Goal: Task Accomplishment & Management: Use online tool/utility

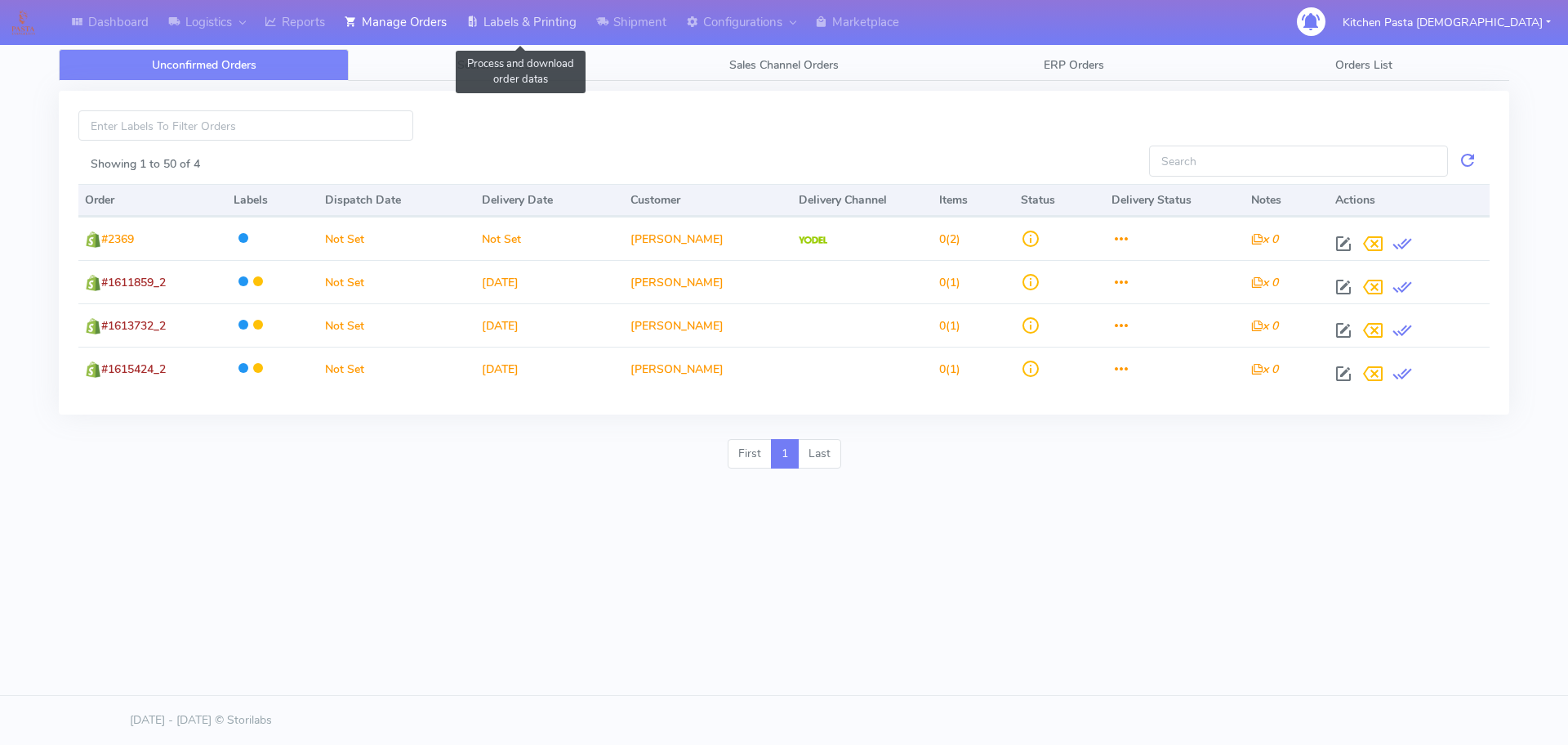
click at [558, 17] on link "Labels & Printing" at bounding box center [521, 22] width 130 height 45
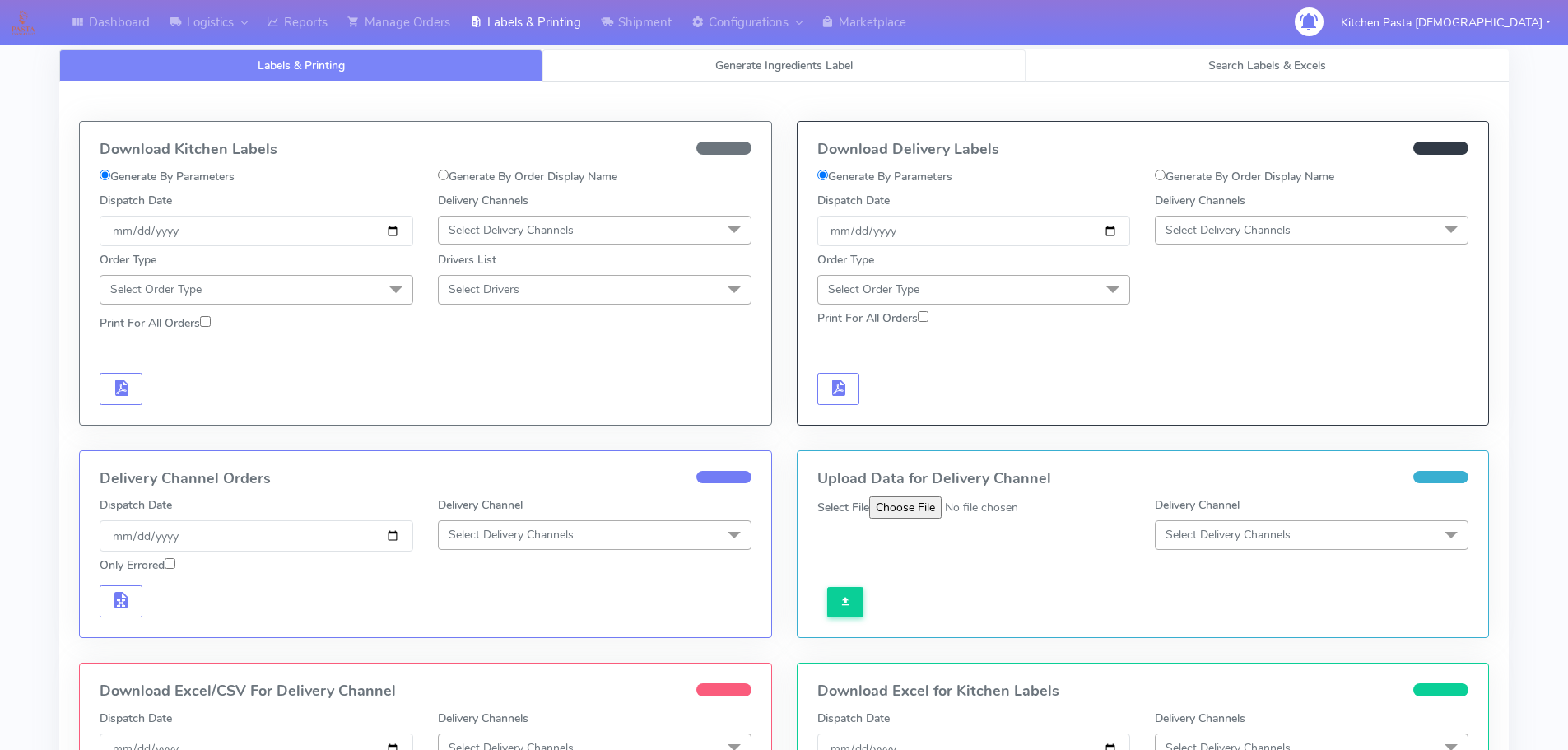
click at [661, 63] on link "Generate Ingredients Label" at bounding box center [783, 65] width 483 height 32
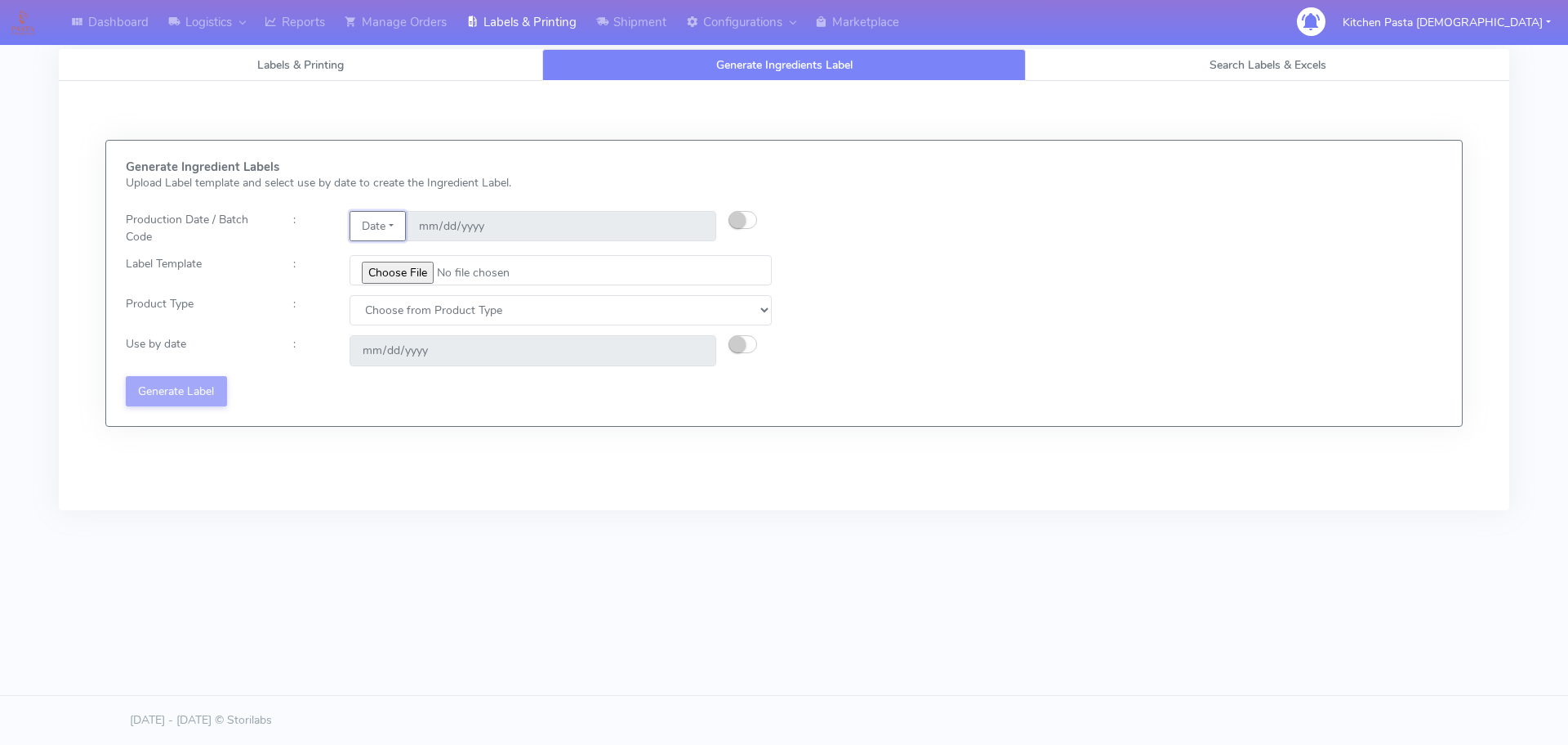
click at [391, 219] on button "Date" at bounding box center [378, 226] width 57 height 30
click at [415, 259] on link "Code" at bounding box center [415, 258] width 129 height 27
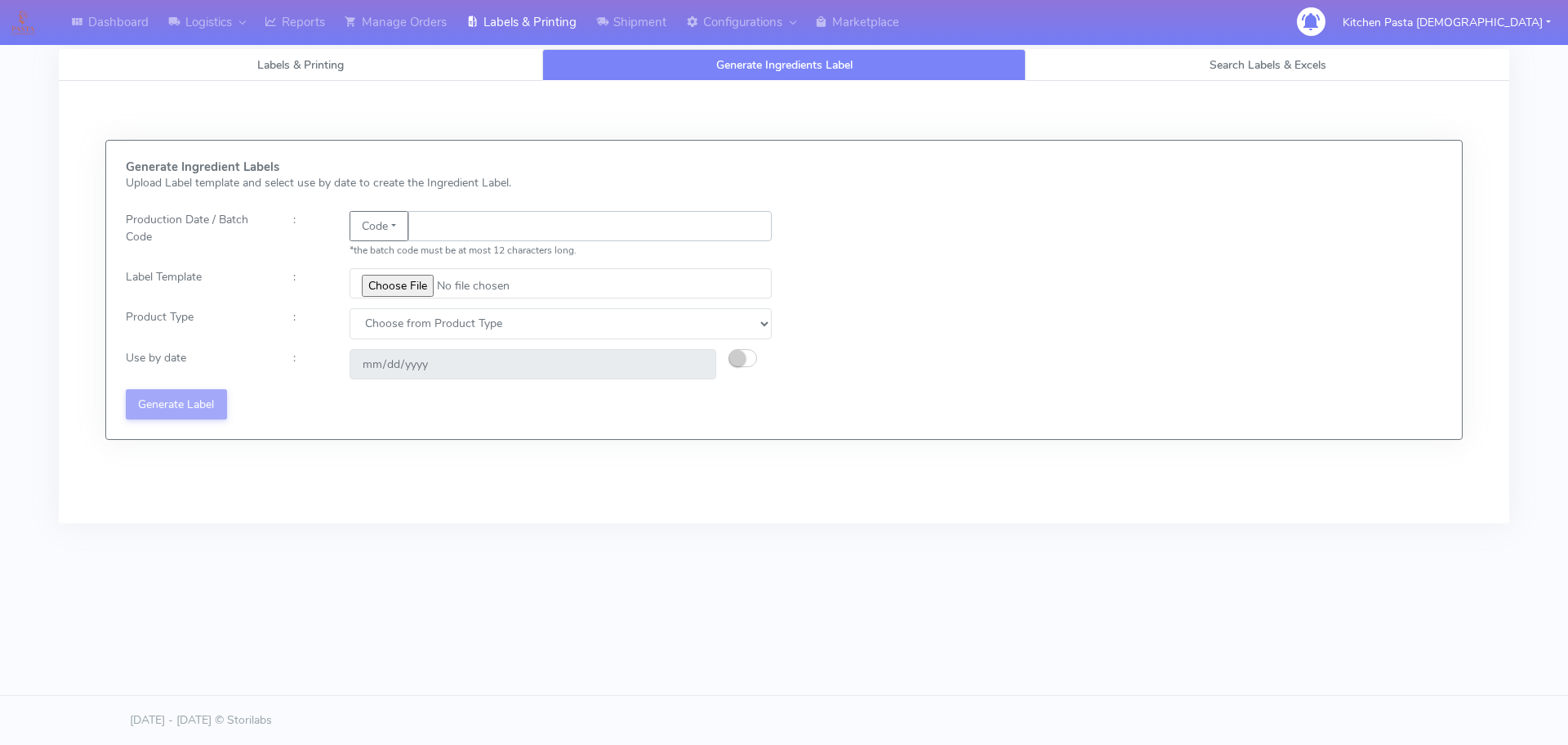
click at [427, 237] on input "text" at bounding box center [590, 226] width 363 height 30
type input "25231"
click at [405, 290] on input "file" at bounding box center [560, 283] width 422 height 30
type input "C:\fakepath\Beef & Chianti Lasagne 1 v3.jpg"
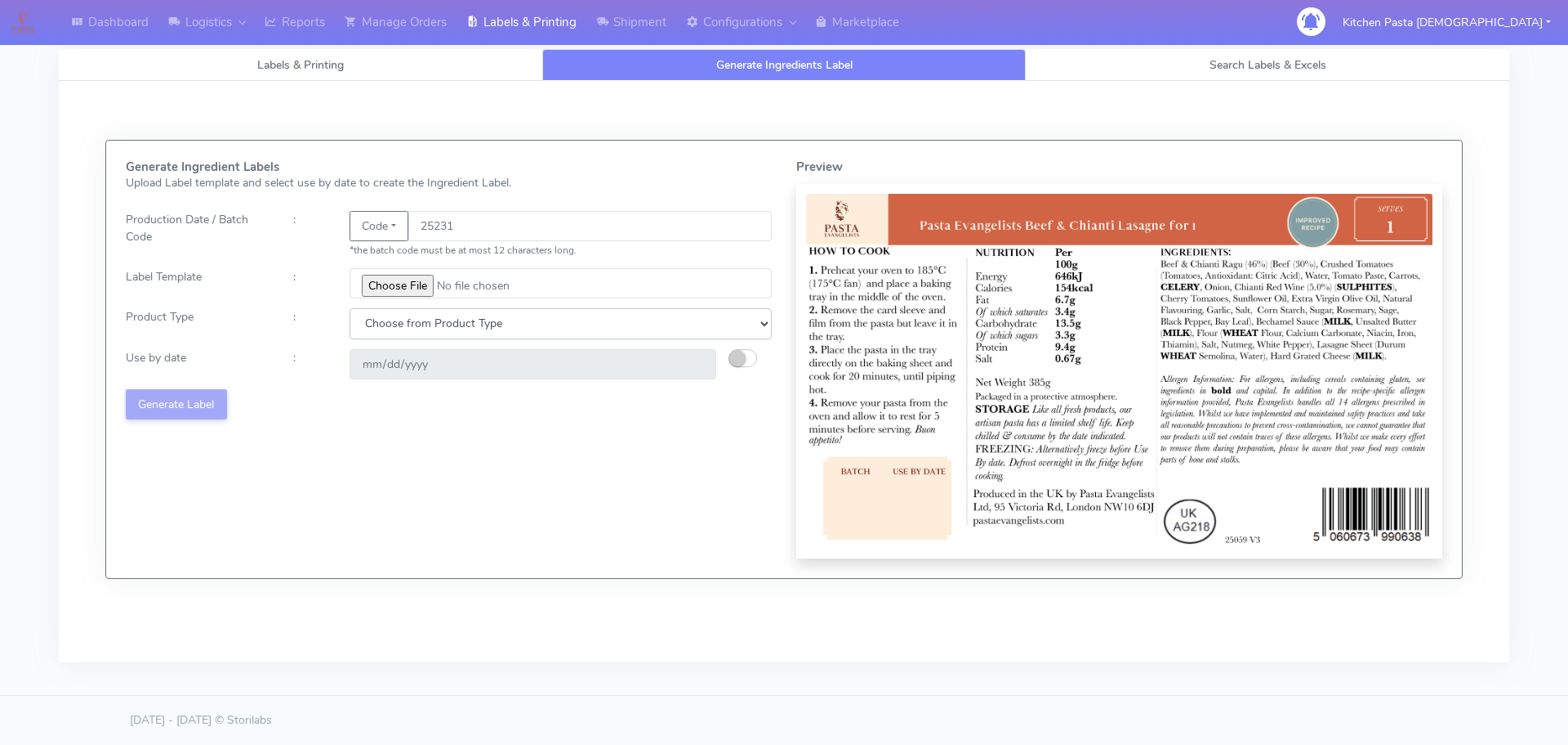
click at [413, 325] on select "Choose from Product Type ECOM ERETAIL CIRCULAR CIRC_DESERTS LASAGNE" at bounding box center [560, 323] width 422 height 30
select select "4"
click at [349, 308] on select "Choose from Product Type ECOM ERETAIL CIRCULAR CIRC_DESERTS LASAGNE" at bounding box center [560, 323] width 422 height 30
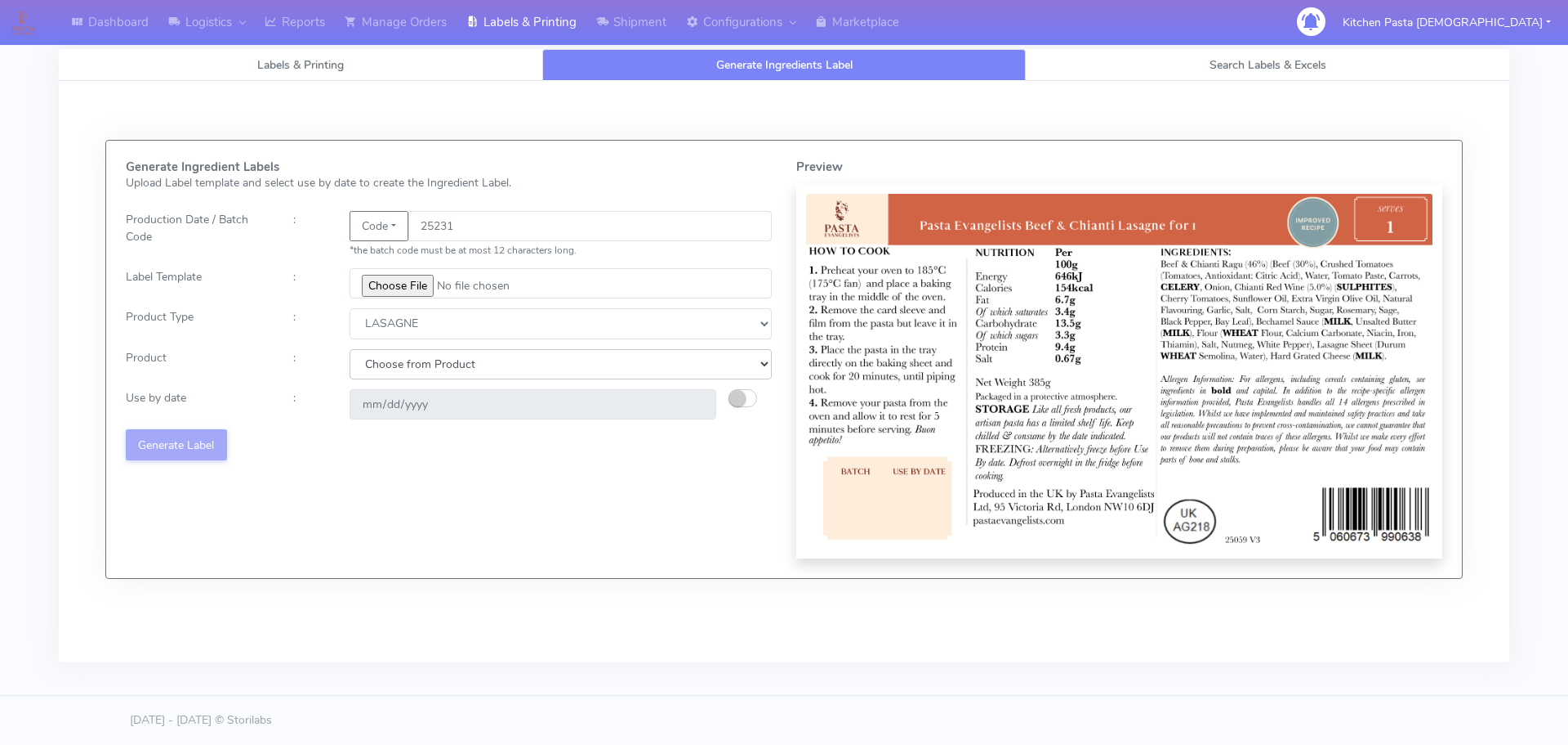
drag, startPoint x: 405, startPoint y: 365, endPoint x: 405, endPoint y: 375, distance: 10.0
click at [405, 365] on select "Choose from Product LASAGNE" at bounding box center [560, 365] width 422 height 30
select select "0"
click at [349, 349] on select "Choose from Product LASAGNE" at bounding box center [560, 365] width 422 height 30
click at [729, 405] on div at bounding box center [756, 404] width 56 height 30
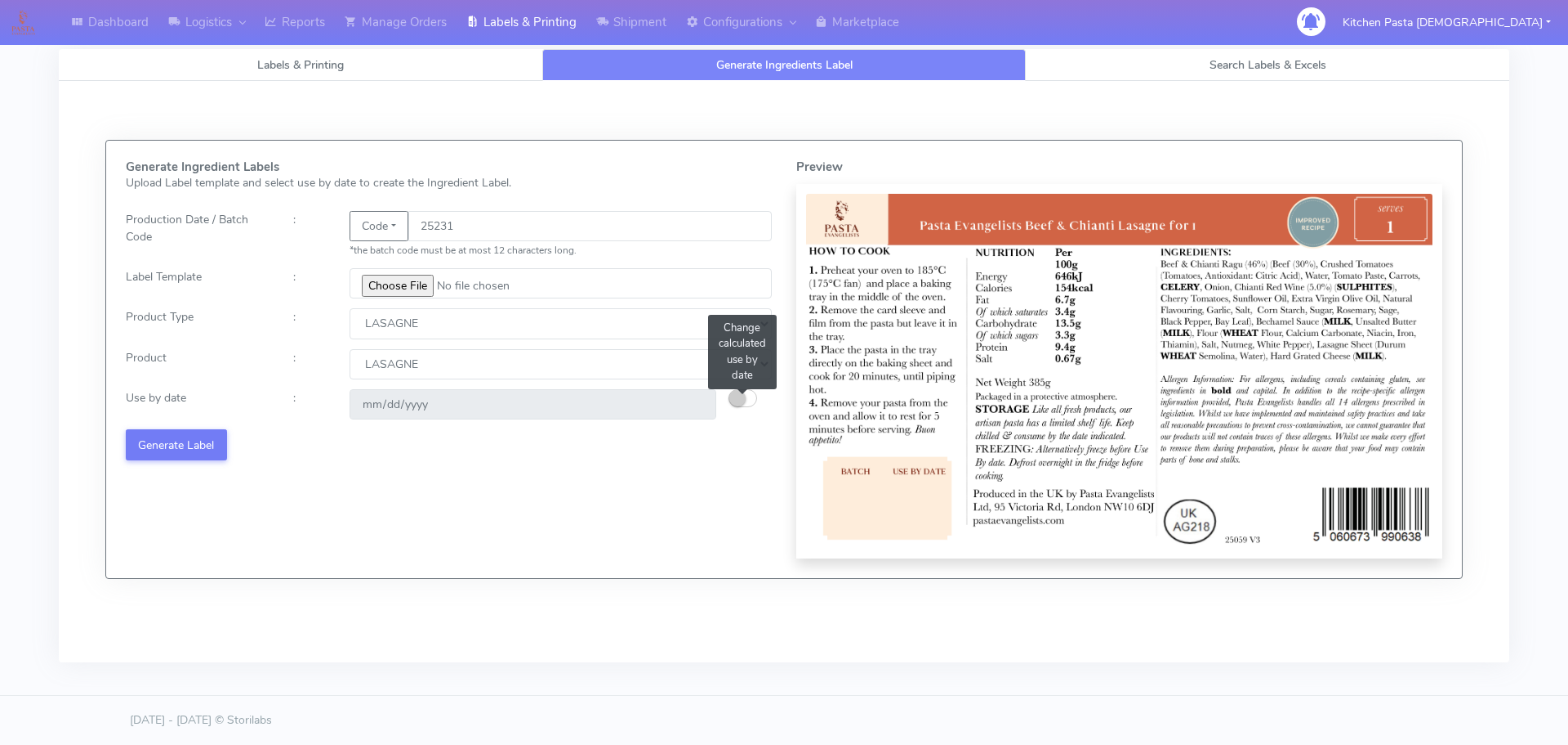
click at [732, 404] on small "button" at bounding box center [737, 398] width 16 height 16
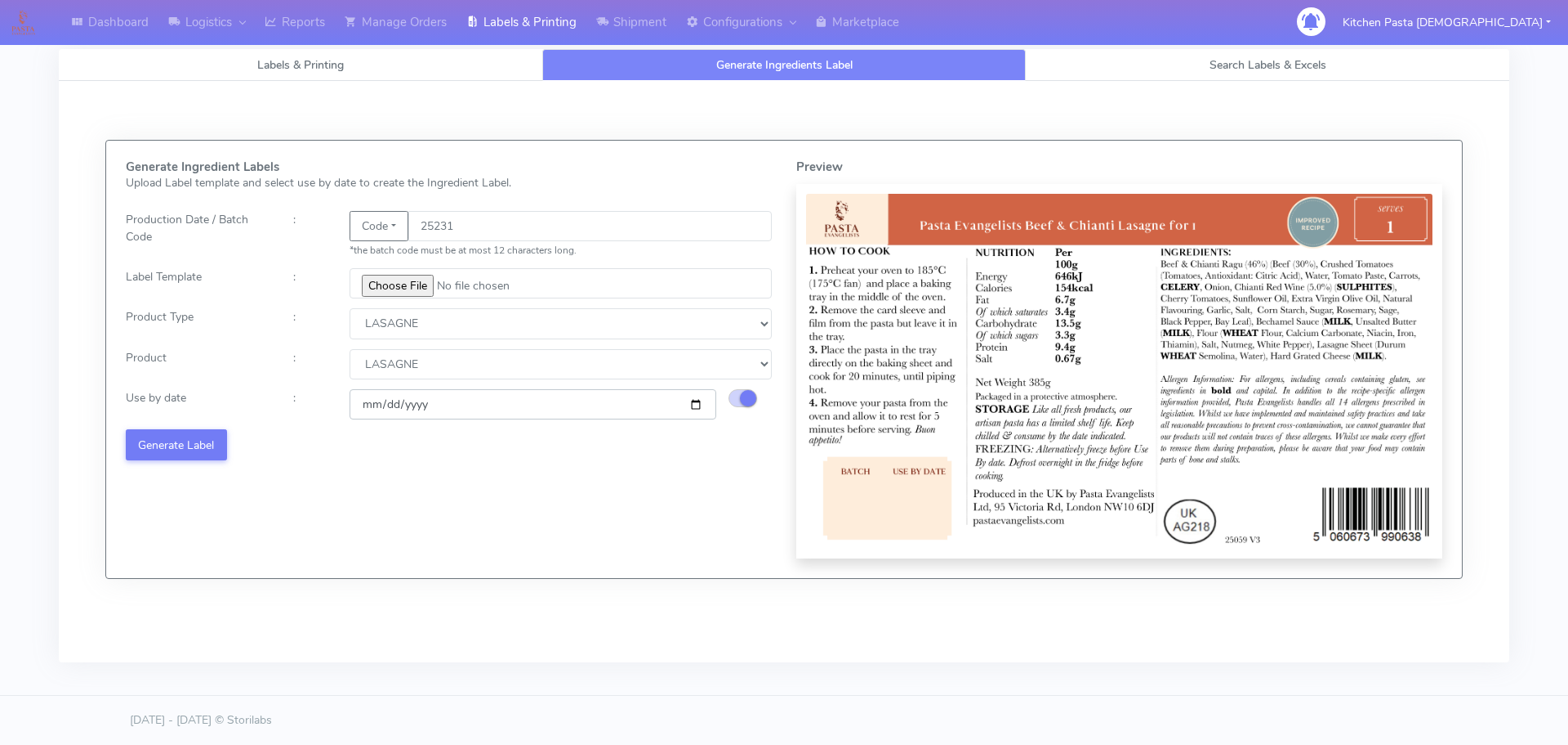
click at [693, 404] on input "2025-08-30" at bounding box center [533, 404] width 367 height 30
type input "[DATE]"
click at [208, 436] on button "Generate Label" at bounding box center [176, 444] width 101 height 30
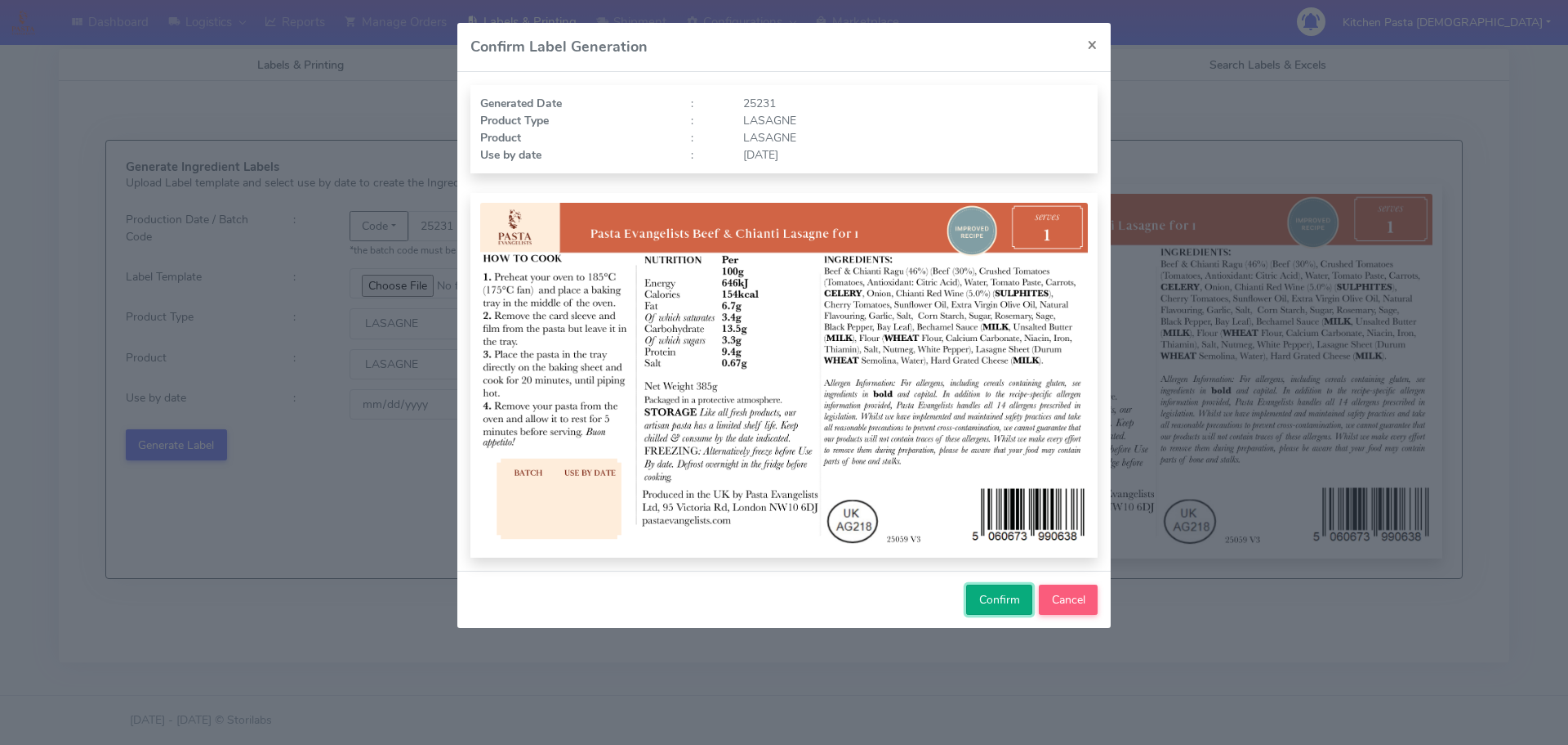
click at [977, 609] on button "Confirm" at bounding box center [999, 600] width 66 height 30
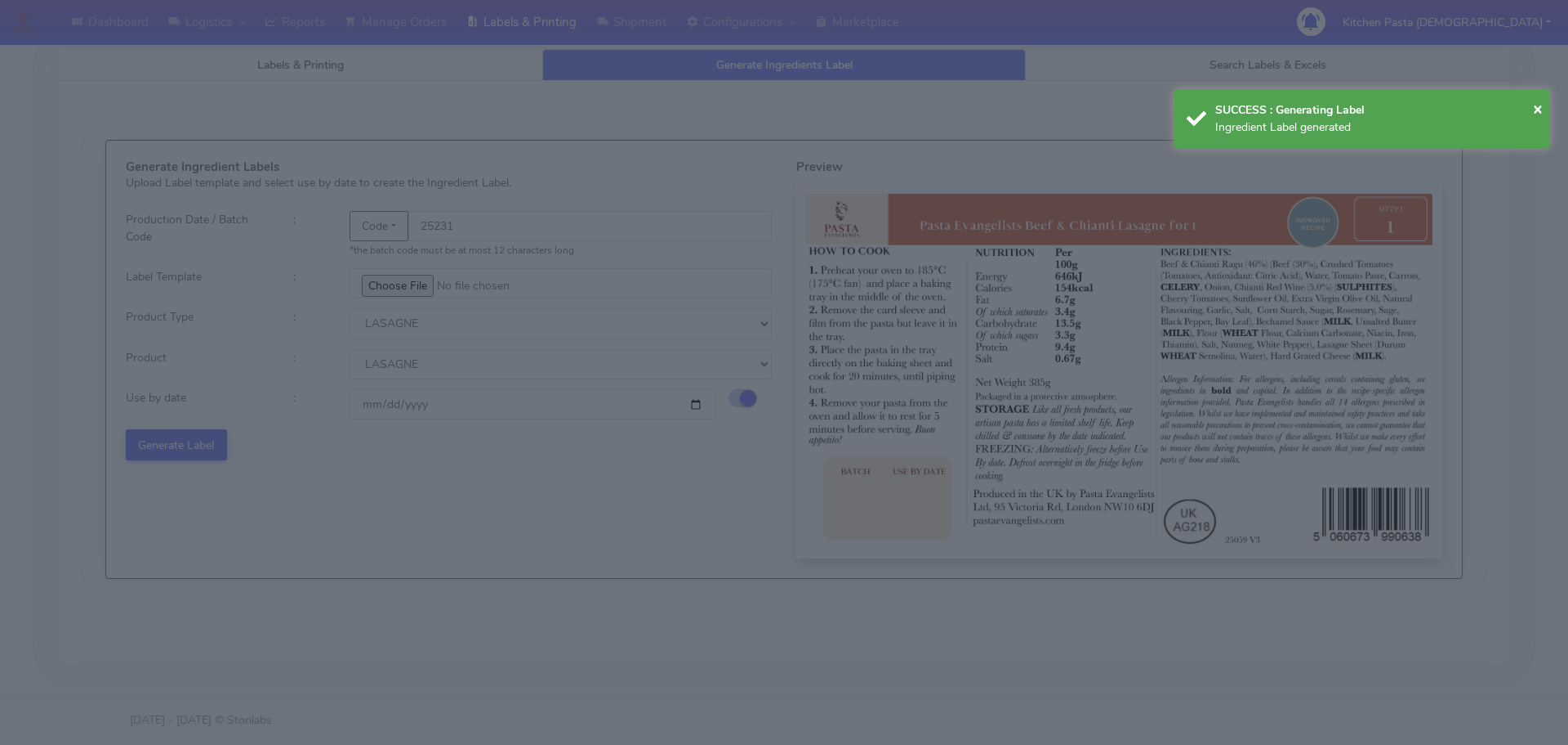
select select
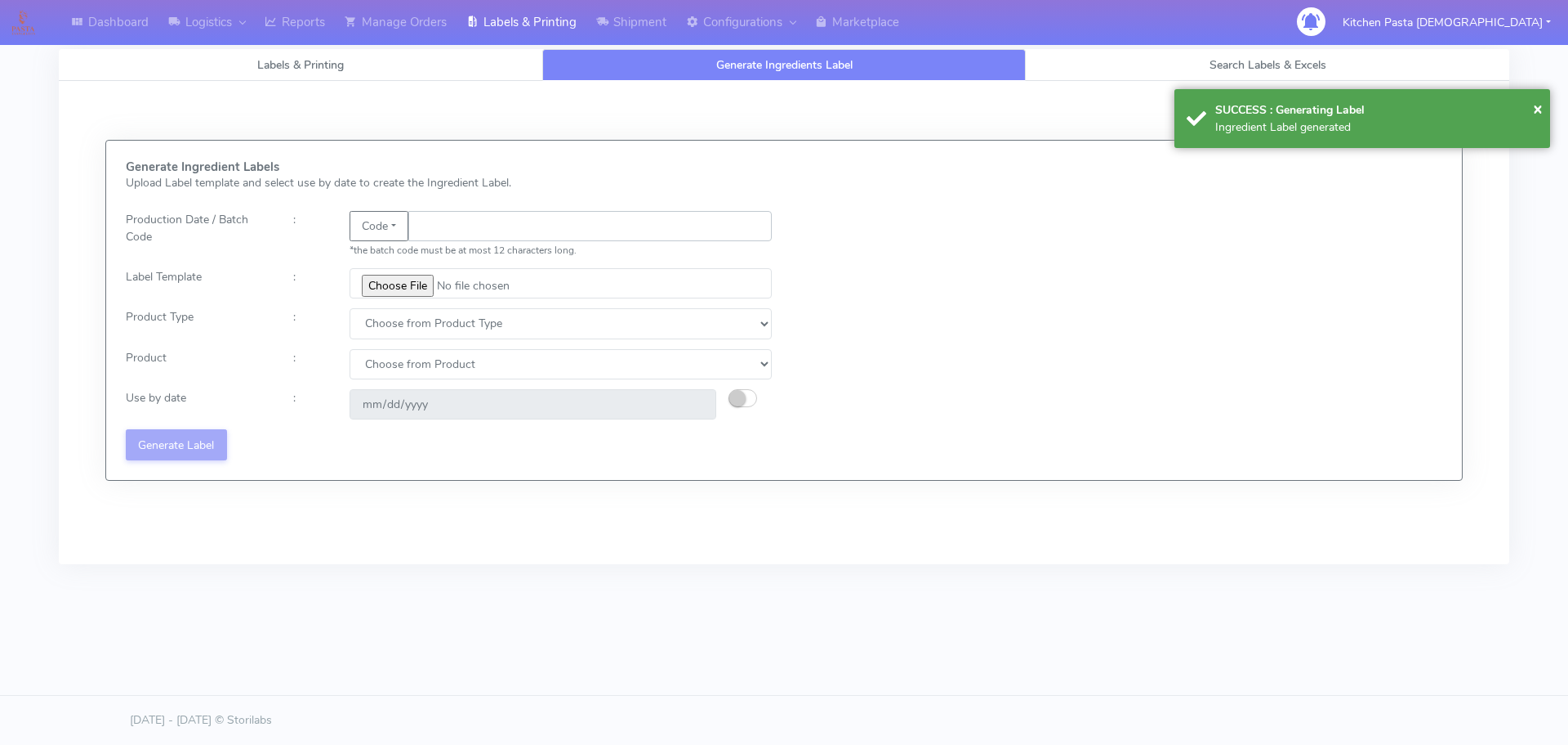
click at [456, 229] on input "text" at bounding box center [590, 226] width 363 height 30
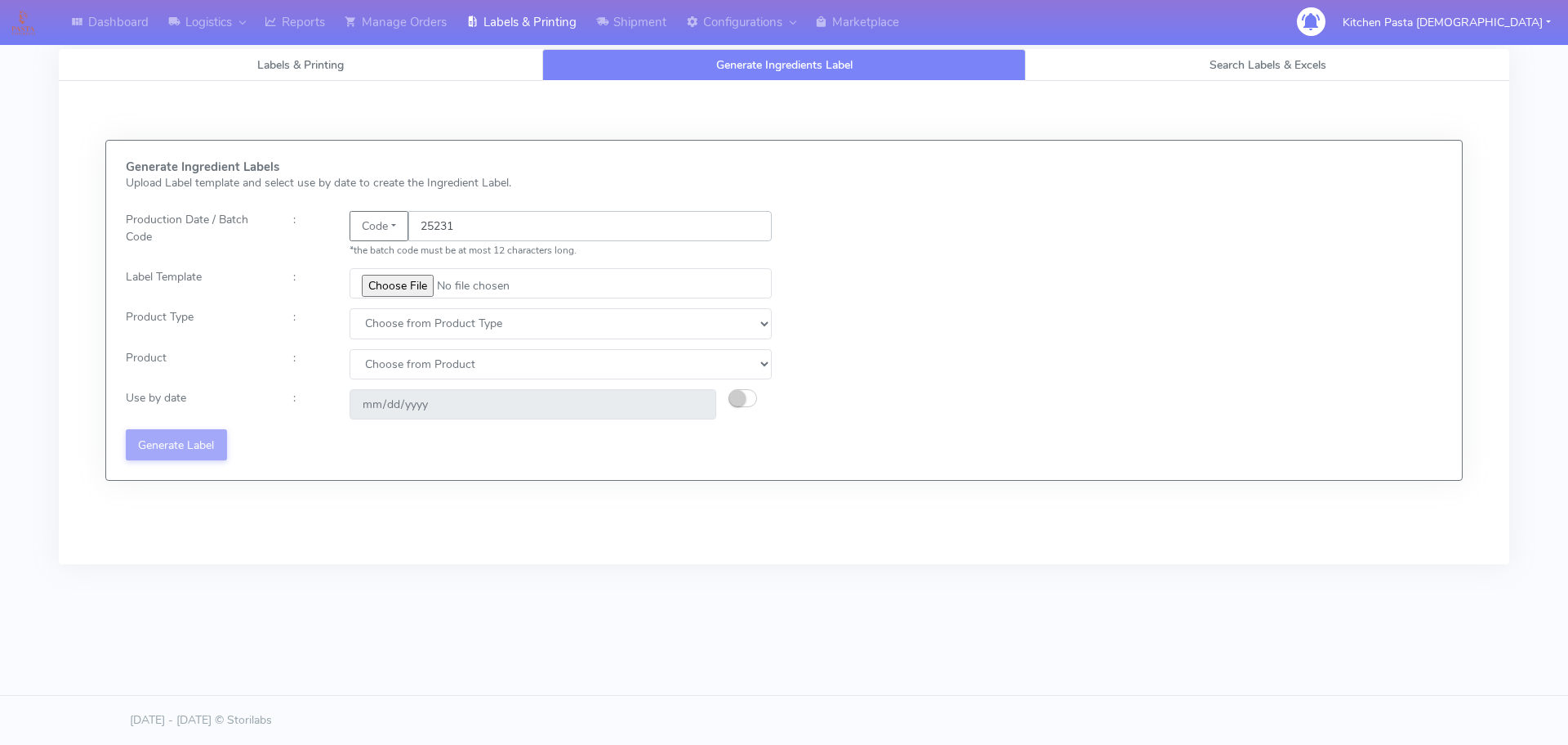
type input "25231"
click at [427, 276] on input "file" at bounding box center [560, 283] width 422 height 30
type input "C:\fakepath\Pasta Evangelists truffle mac & cheese for 1_V2.jpg"
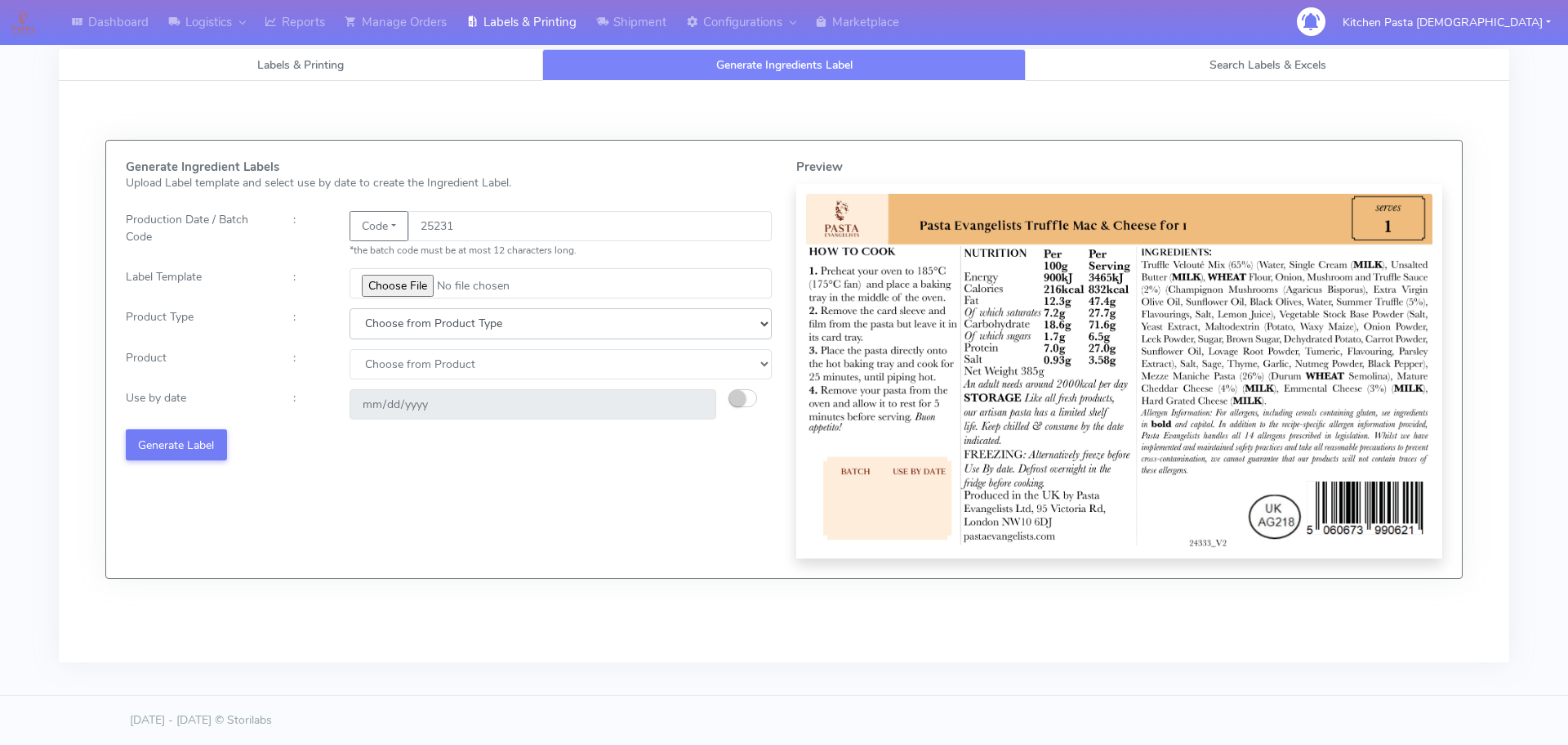
click at [412, 320] on select "Choose from Product Type ECOM ERETAIL CIRCULAR CIRC_DESERTS LASAGNE" at bounding box center [560, 323] width 422 height 30
select select "4"
click at [349, 308] on select "Choose from Product Type ECOM ERETAIL CIRCULAR CIRC_DESERTS LASAGNE" at bounding box center [560, 323] width 422 height 30
click at [397, 367] on select "Choose from Product LASAGNE" at bounding box center [560, 365] width 422 height 30
select select "0"
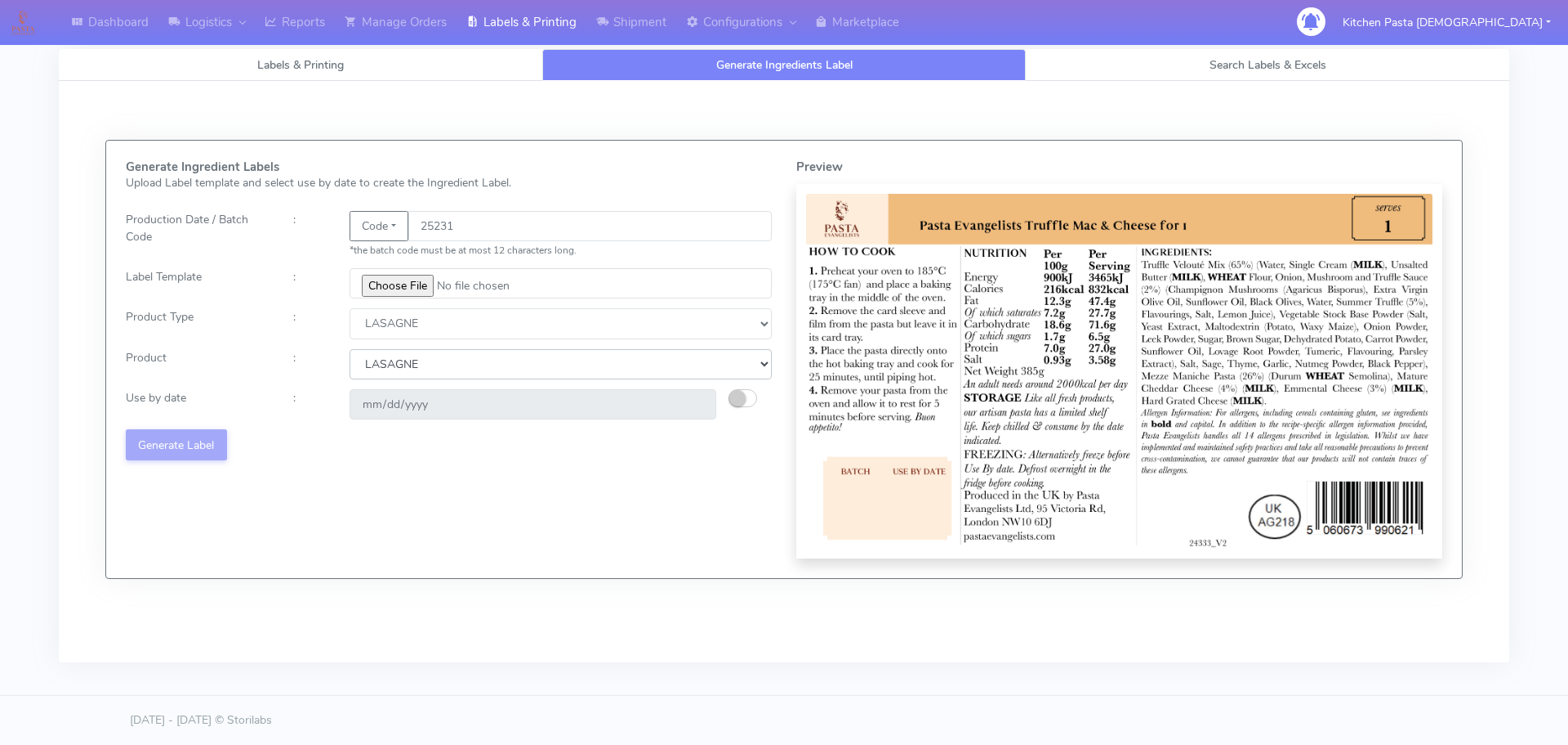
click at [349, 349] on select "Choose from Product LASAGNE" at bounding box center [560, 365] width 422 height 30
click at [739, 400] on small "button" at bounding box center [737, 398] width 16 height 16
click at [694, 403] on input "2025-08-30" at bounding box center [533, 404] width 367 height 30
type input "[DATE]"
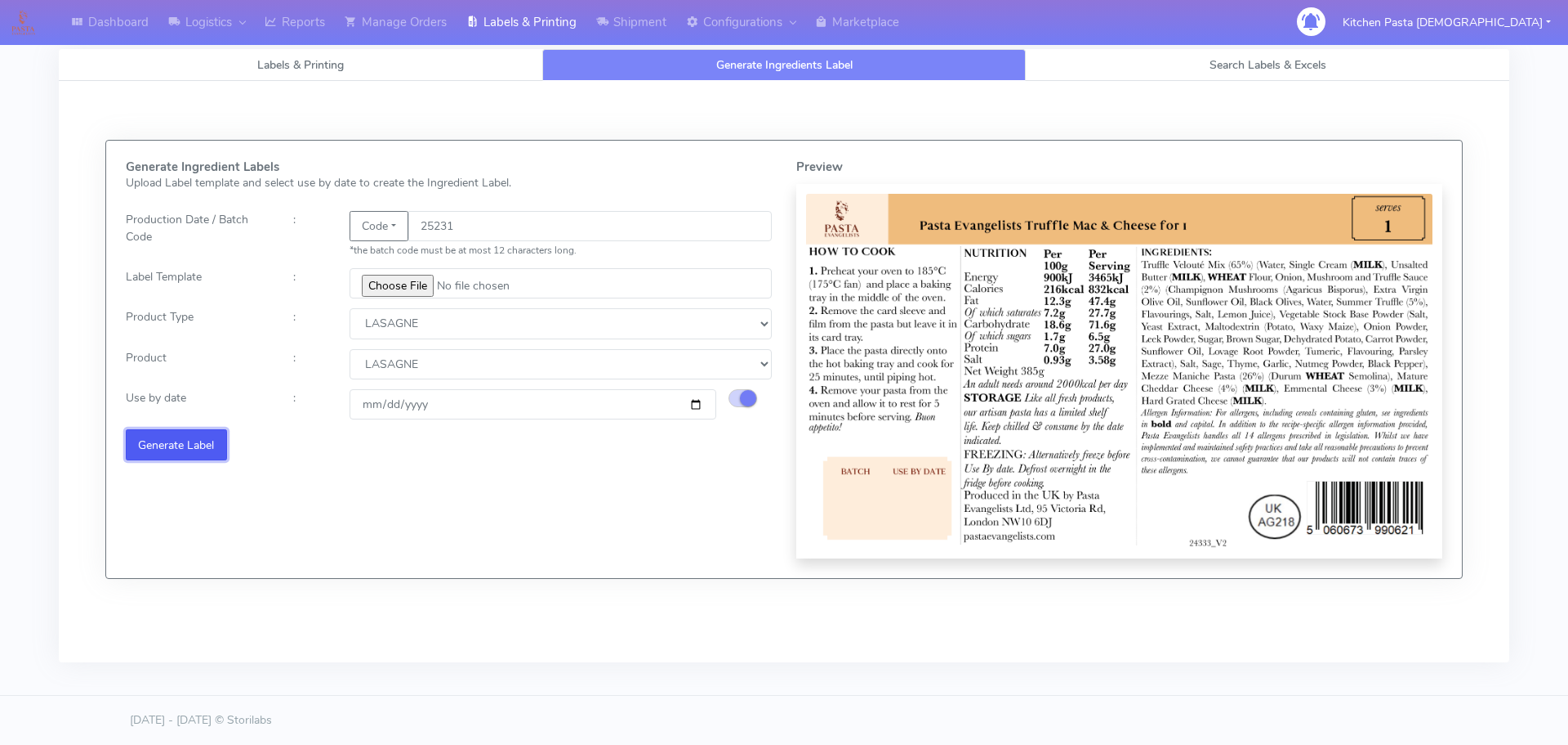
click at [199, 448] on button "Generate Label" at bounding box center [176, 444] width 101 height 30
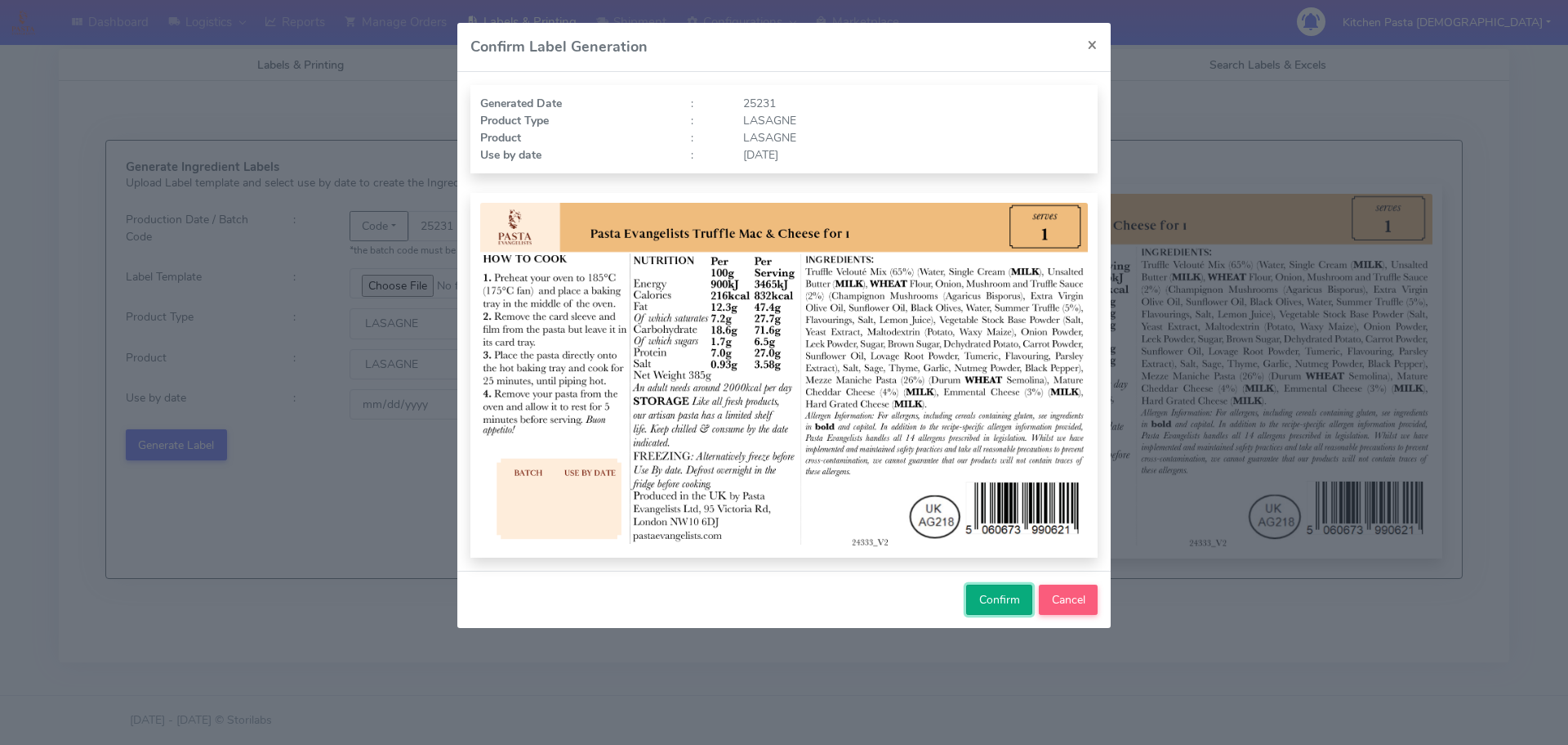
click at [995, 589] on button "Confirm" at bounding box center [999, 600] width 66 height 30
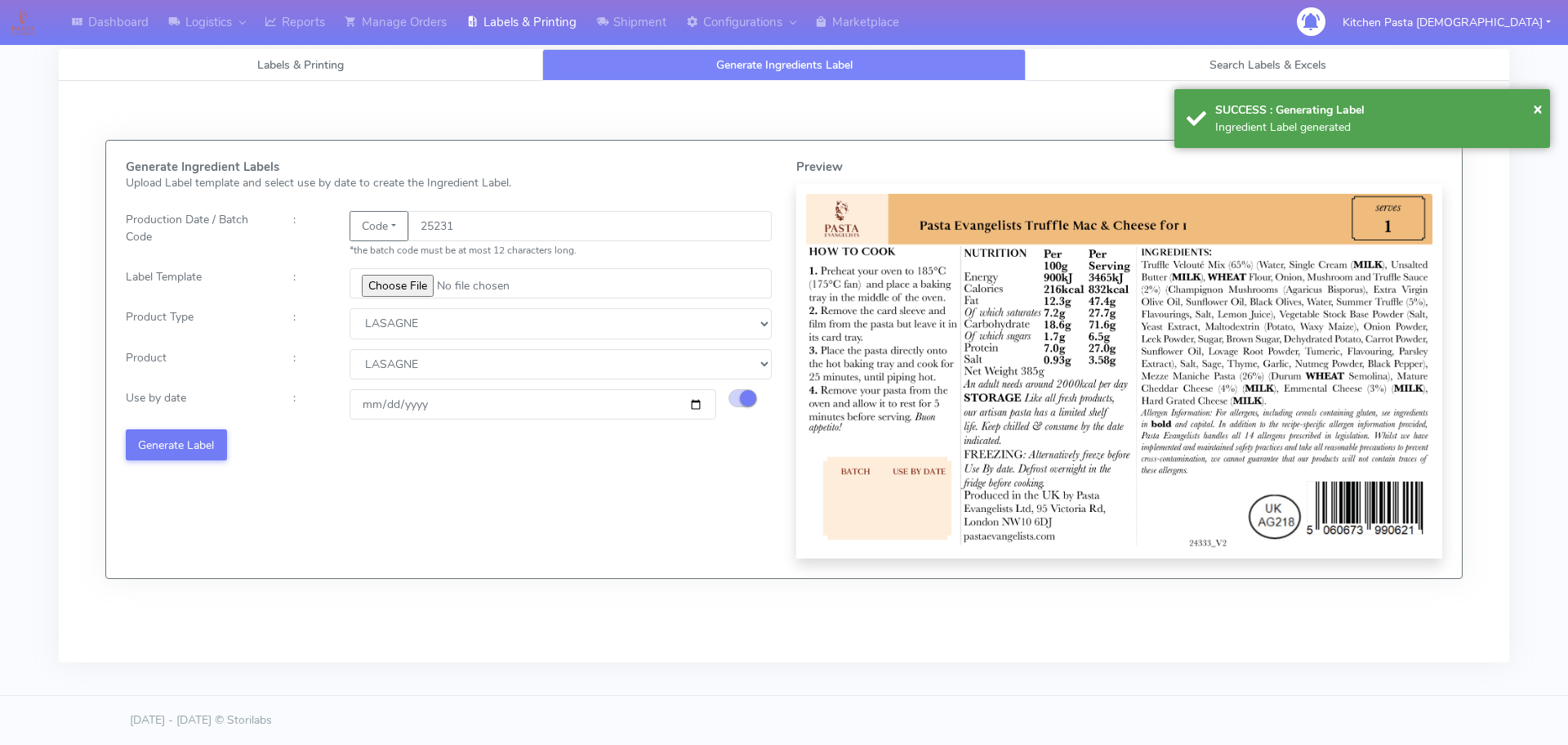
select select
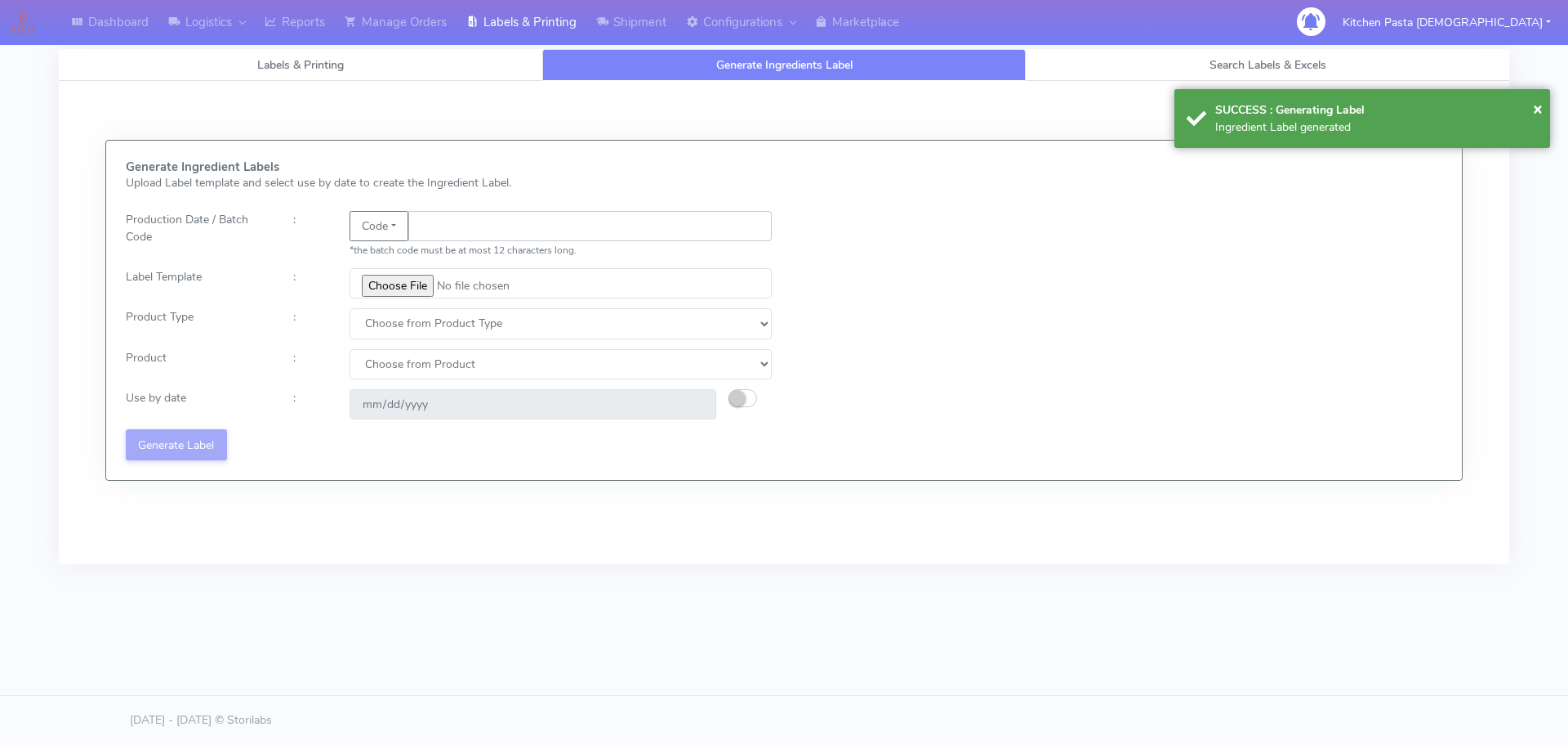
click at [512, 224] on input "text" at bounding box center [590, 226] width 363 height 30
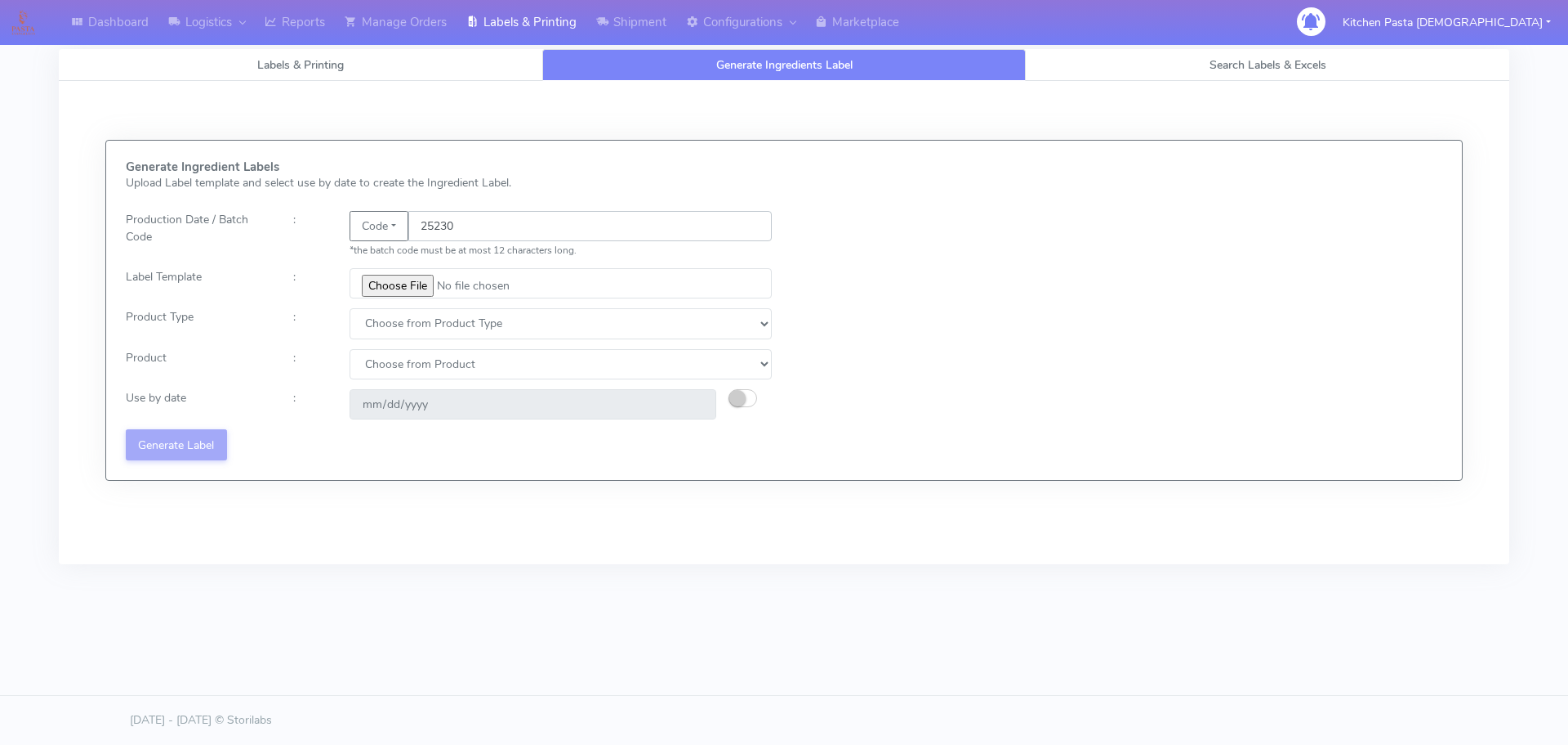
type input "25230"
click at [402, 285] on input "file" at bounding box center [560, 283] width 422 height 30
type input "C:\fakepath\Spicy Prawn Mac and Cheese v1.jpg"
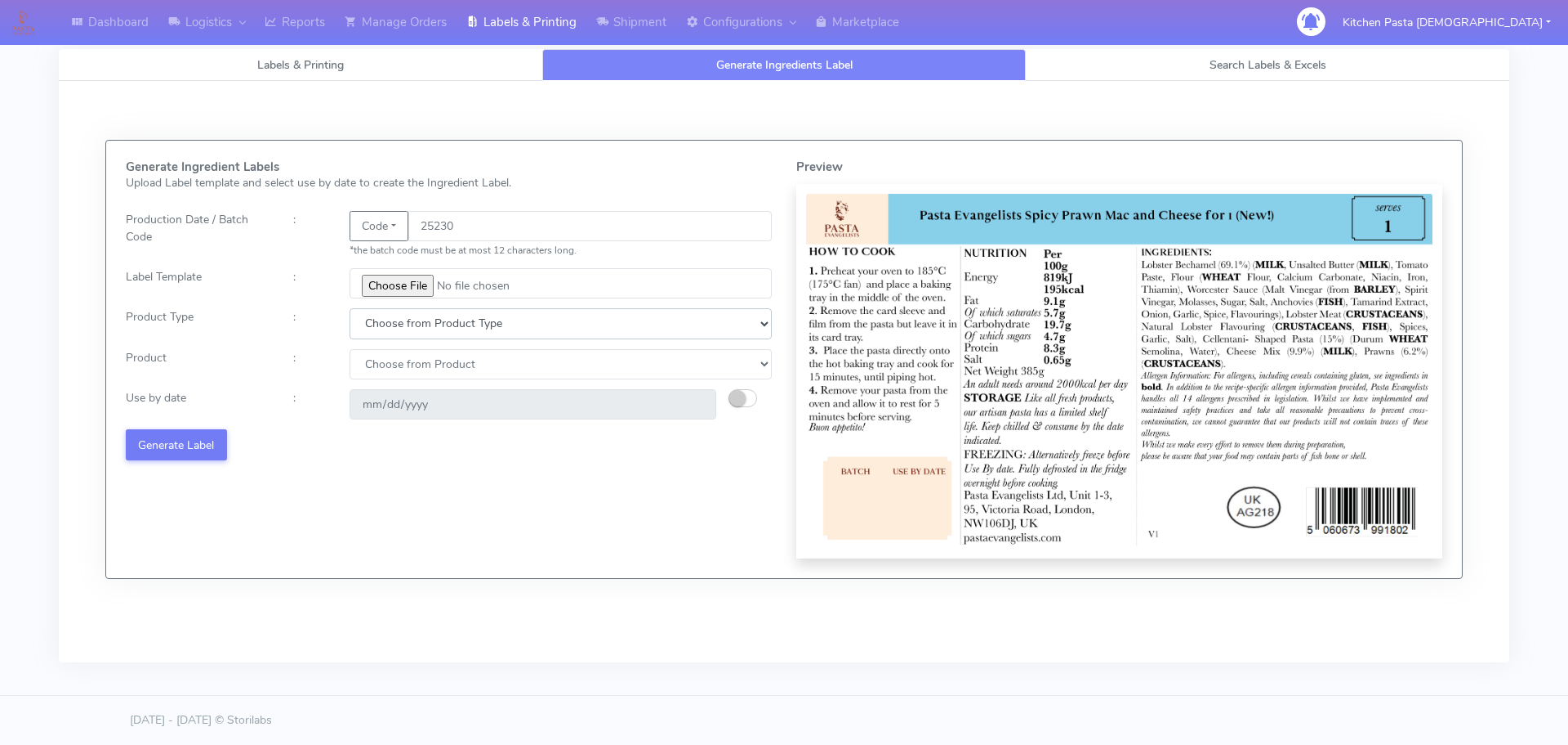
drag, startPoint x: 433, startPoint y: 317, endPoint x: 418, endPoint y: 337, distance: 25.0
click at [432, 319] on select "Choose from Product Type ECOM ERETAIL CIRCULAR CIRC_DESERTS LASAGNE" at bounding box center [560, 323] width 422 height 30
select select "4"
click at [349, 308] on select "Choose from Product Type ECOM ERETAIL CIRCULAR CIRC_DESERTS LASAGNE" at bounding box center [560, 323] width 422 height 30
click at [401, 365] on select "Choose from Product LASAGNE" at bounding box center [560, 365] width 422 height 30
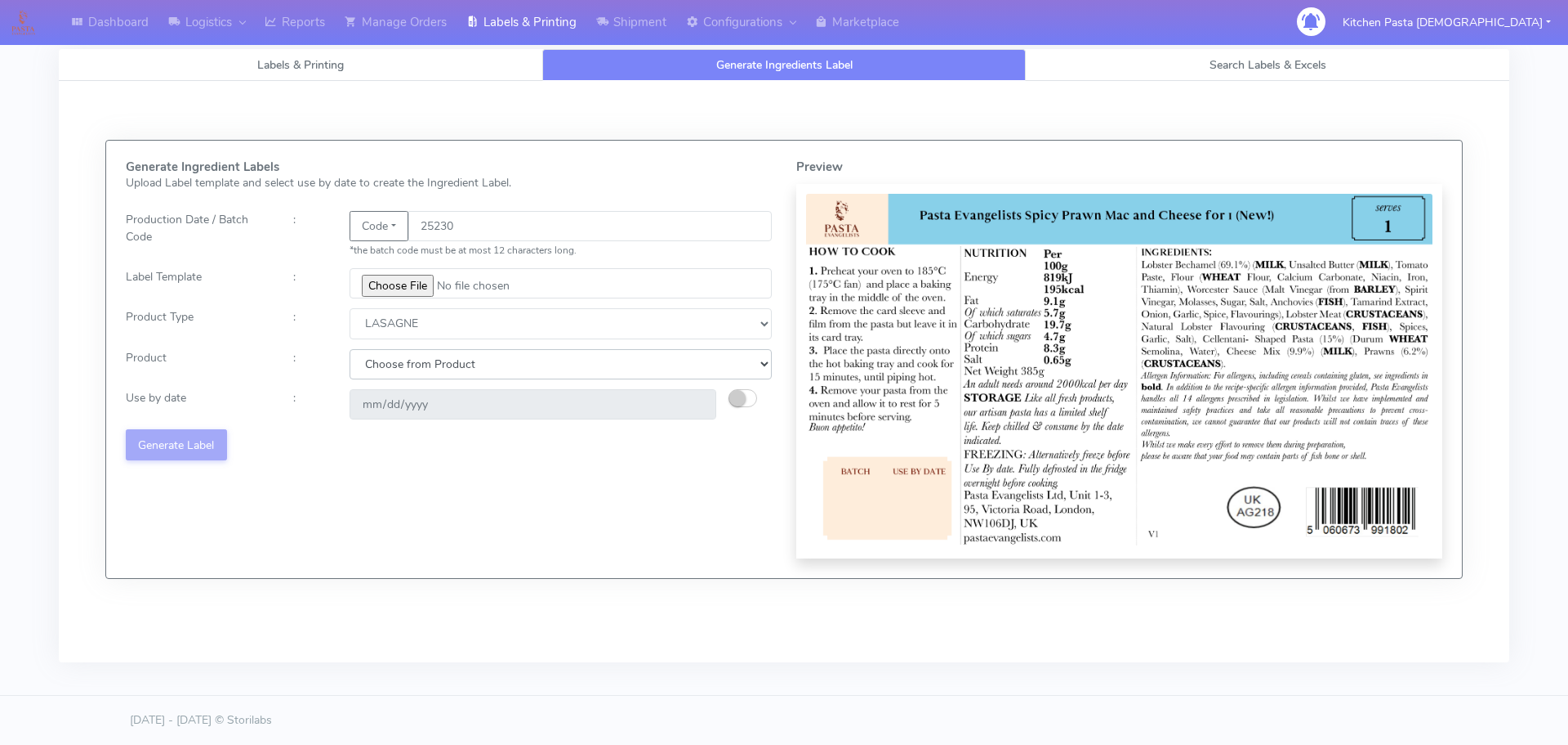
select select "0"
click at [349, 349] on select "Choose from Product LASAGNE" at bounding box center [560, 365] width 422 height 30
click at [741, 400] on small "button" at bounding box center [737, 398] width 16 height 16
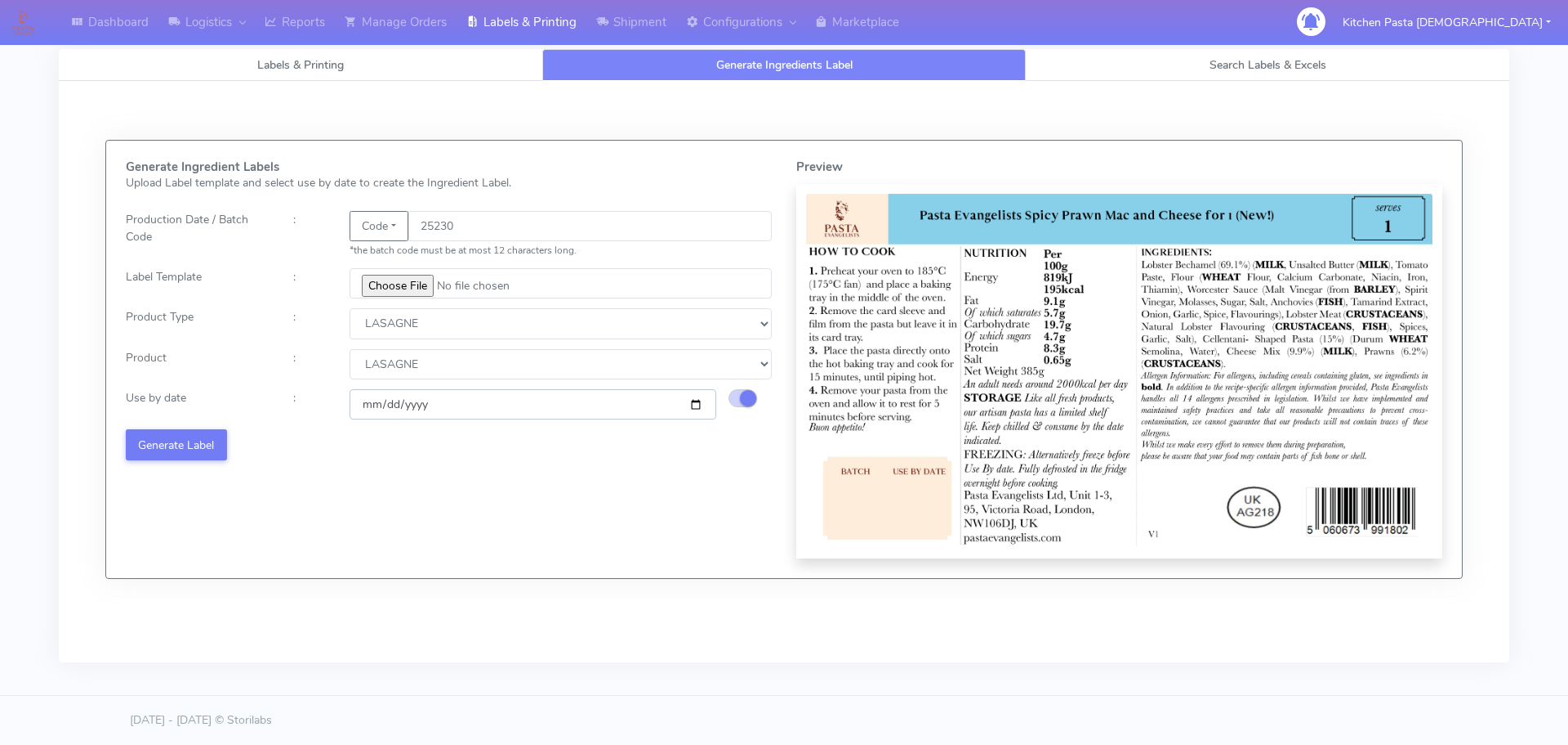
click at [694, 400] on input "2025-08-30" at bounding box center [533, 404] width 367 height 30
type input "[DATE]"
click at [176, 442] on button "Generate Label" at bounding box center [176, 444] width 101 height 30
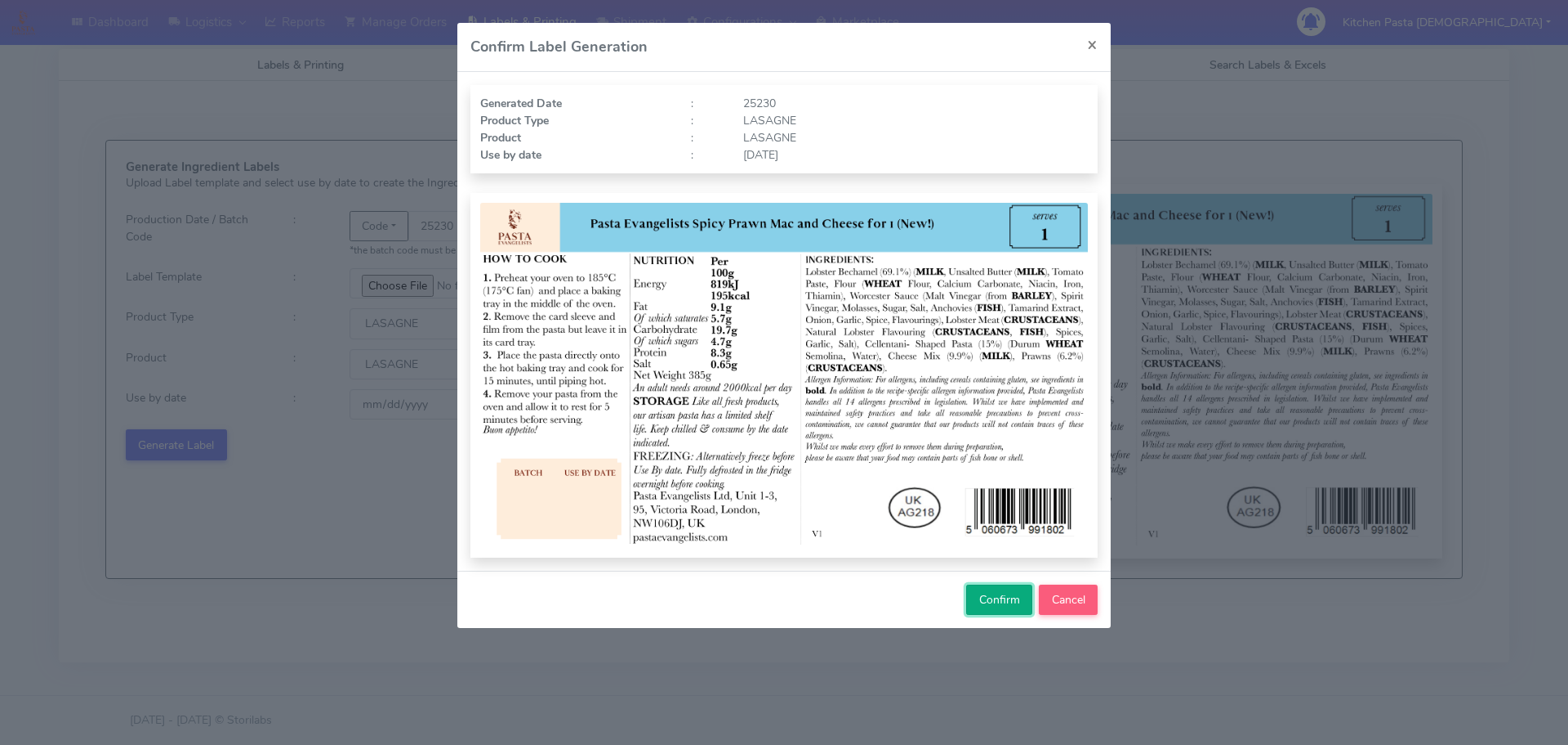
click at [988, 600] on span "Confirm" at bounding box center [1000, 600] width 41 height 16
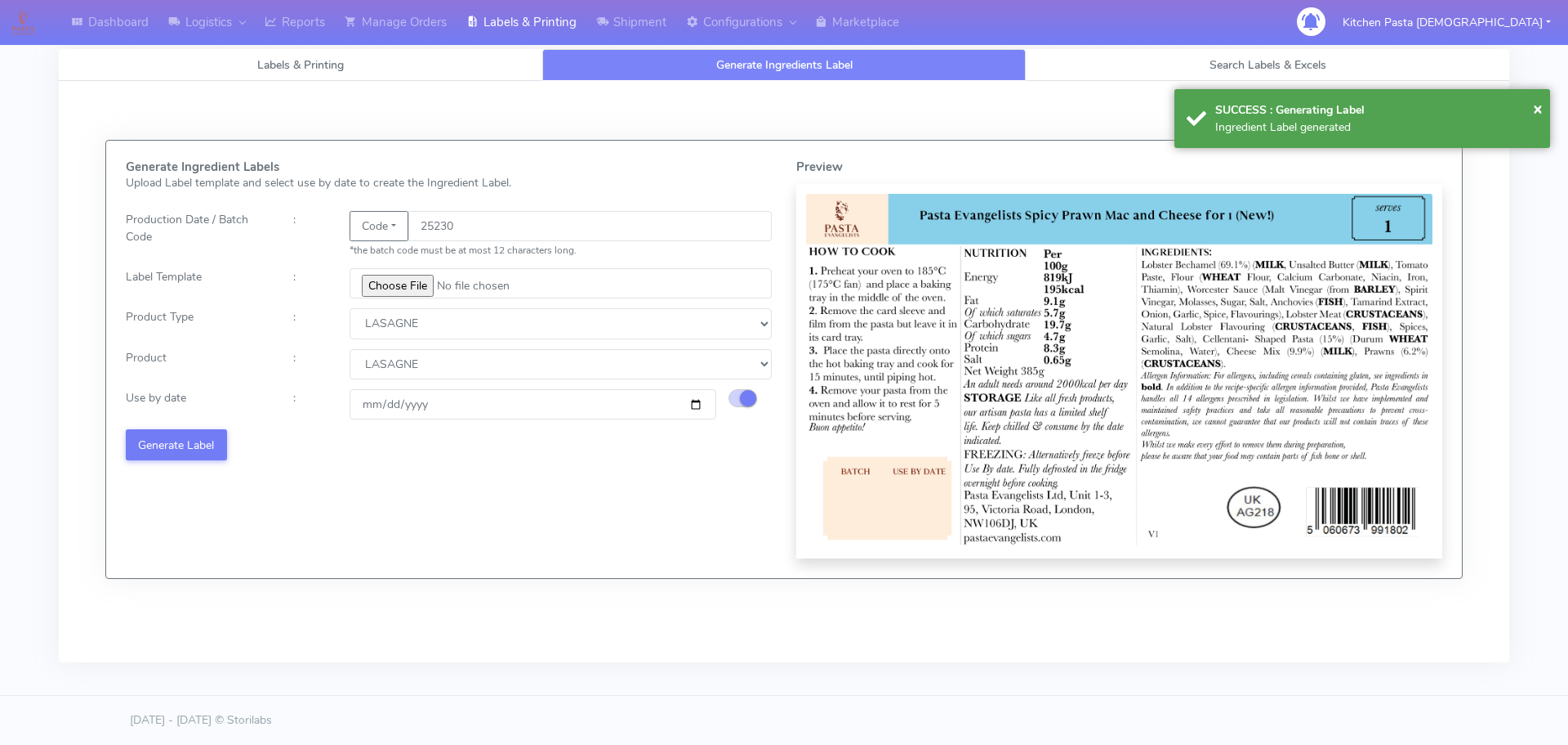
select select
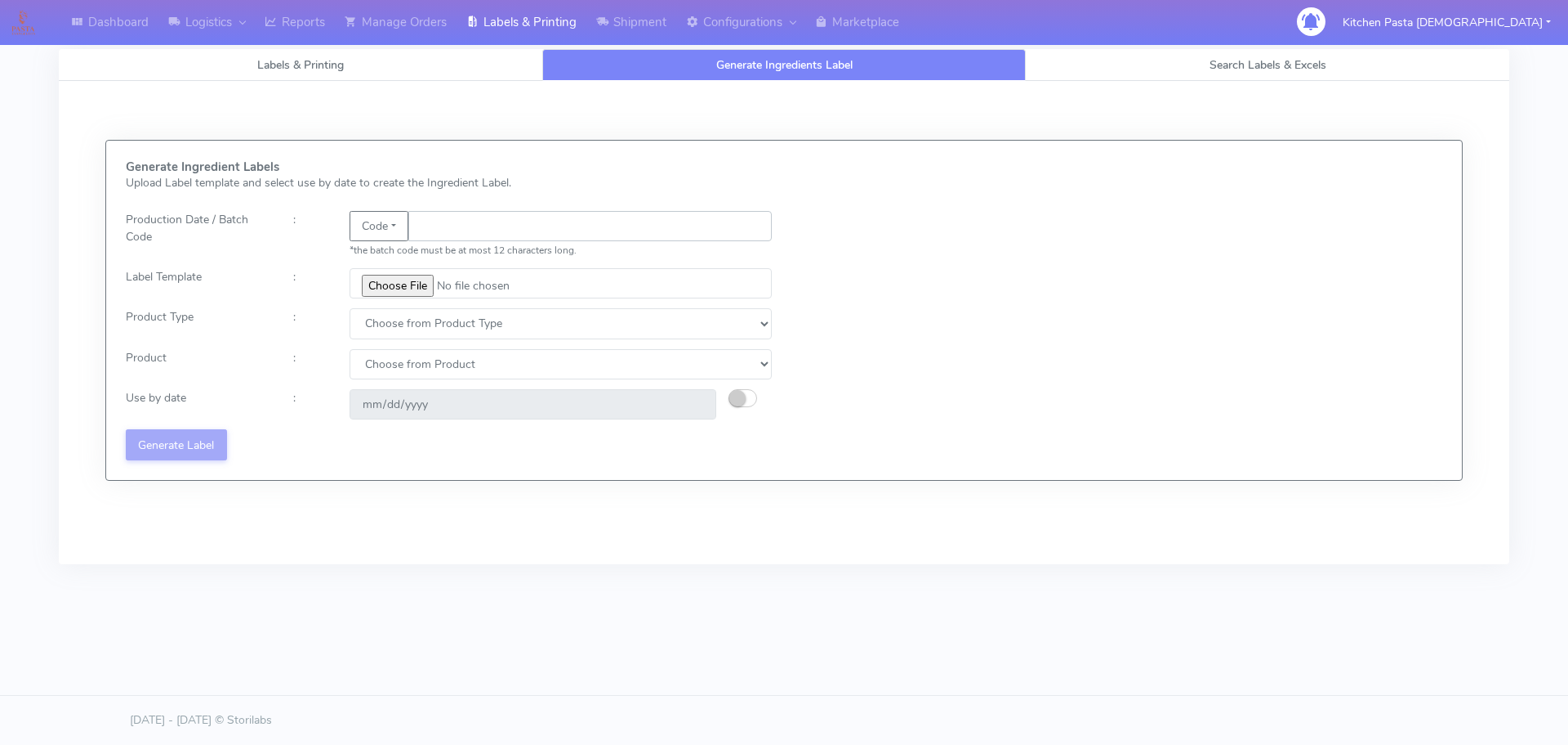
click at [432, 235] on input "text" at bounding box center [590, 226] width 363 height 30
drag, startPoint x: 395, startPoint y: 231, endPoint x: 379, endPoint y: 258, distance: 31.4
click at [394, 234] on button "Code" at bounding box center [378, 226] width 59 height 30
click at [401, 268] on link "Date" at bounding box center [415, 258] width 129 height 27
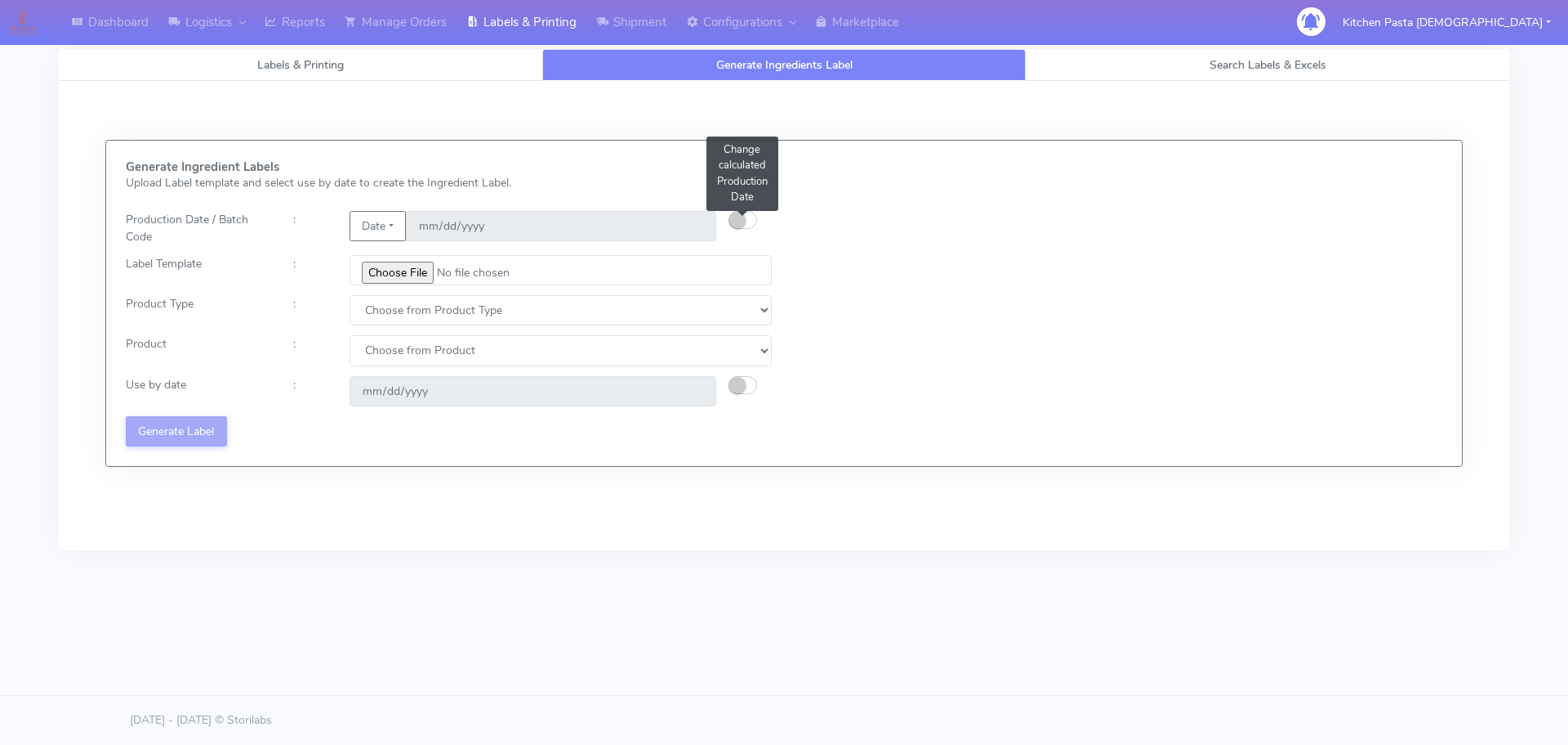
click at [737, 224] on small "button" at bounding box center [737, 220] width 16 height 16
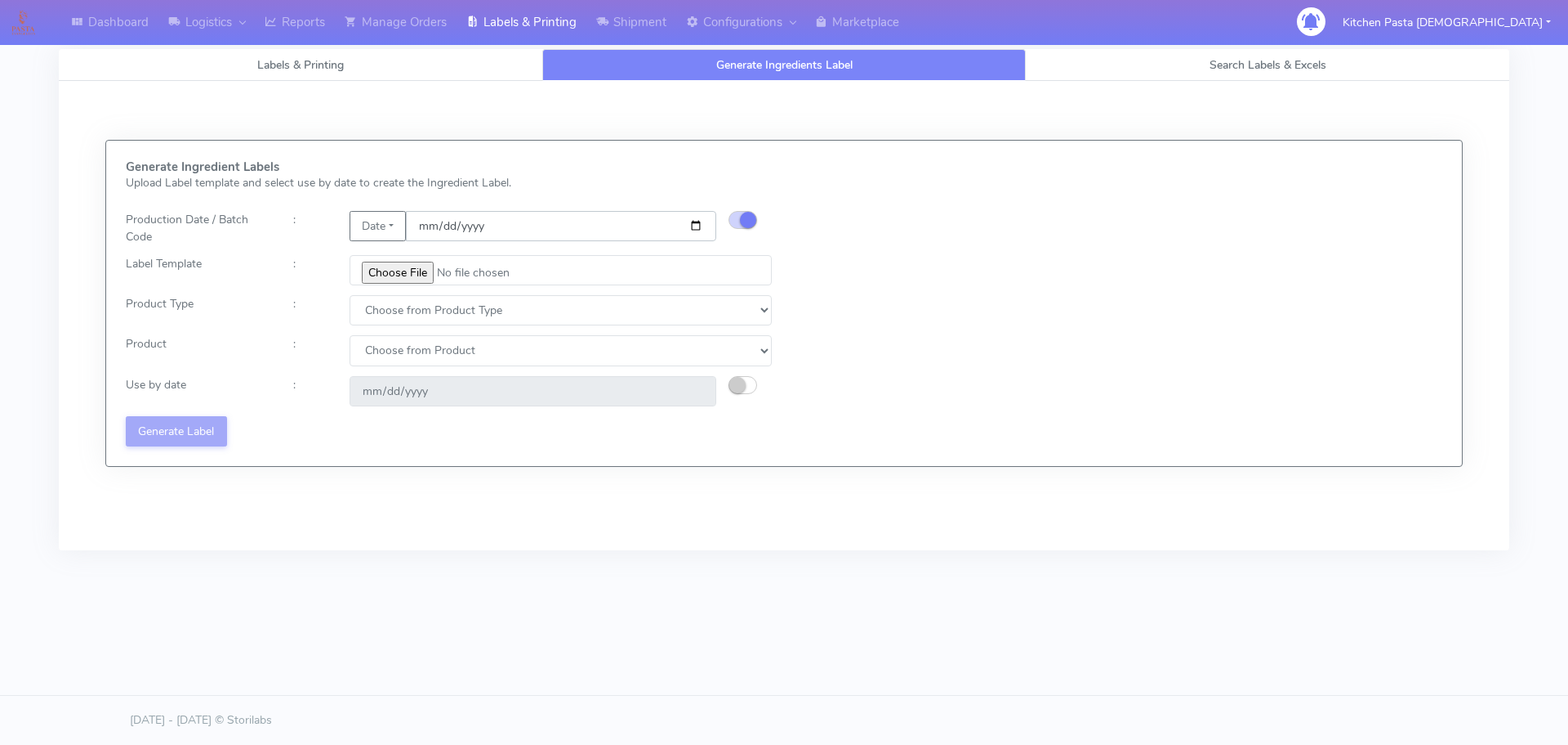
click at [698, 228] on input "[DATE]" at bounding box center [561, 226] width 310 height 30
type input "[DATE]"
type input "2025-08-30"
click at [400, 278] on input "file" at bounding box center [560, 271] width 422 height 30
type input "C:\fakepath\Pasta Evangelists Lobster crab and prawn ravioli dinner kit for 2 v…"
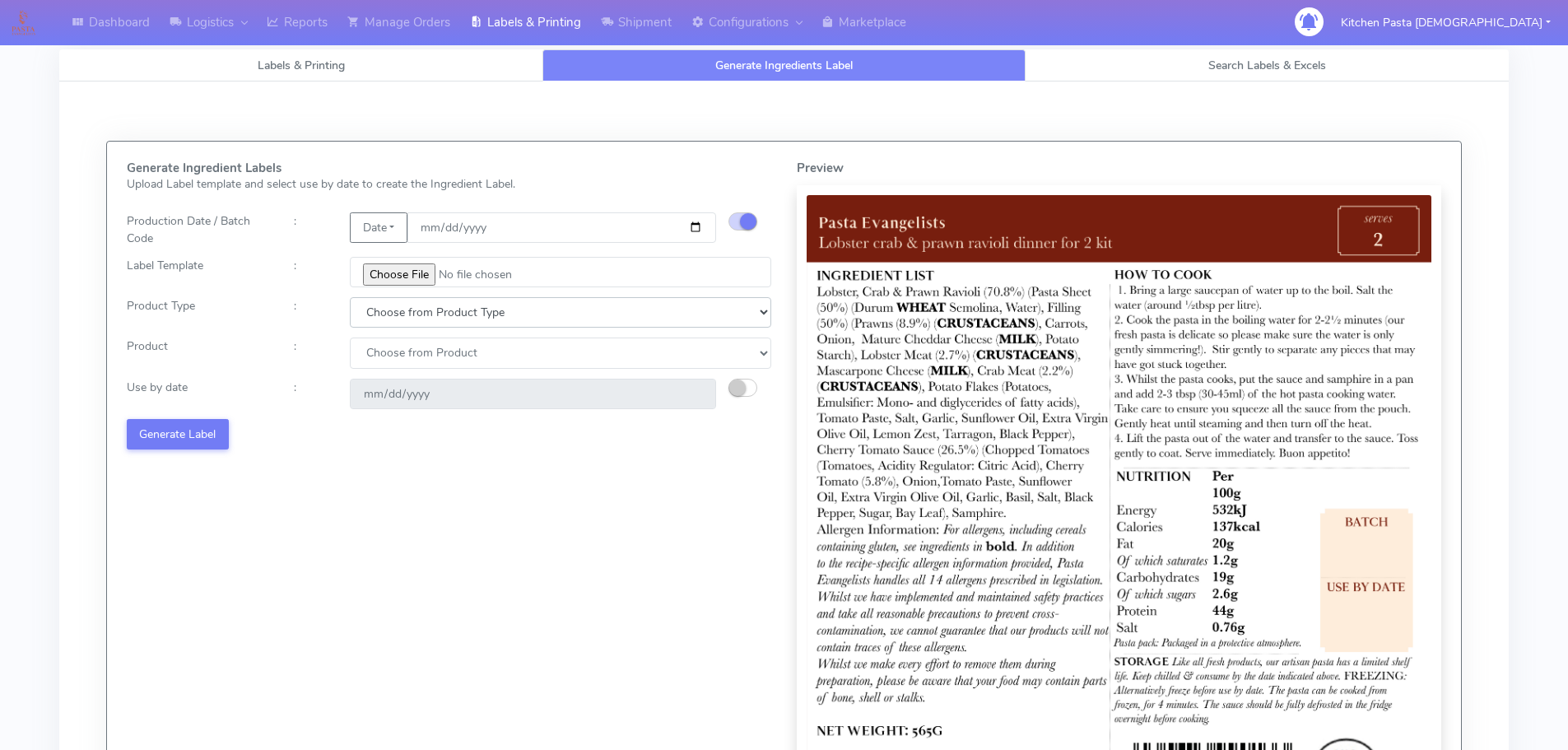
click at [395, 320] on select "Choose from Product Type ECOM ERETAIL CIRCULAR CIRC_DESERTS LASAGNE" at bounding box center [561, 312] width 421 height 30
select select "1"
click at [350, 297] on select "Choose from Product Type ECOM ERETAIL CIRCULAR CIRC_DESERTS LASAGNE" at bounding box center [561, 312] width 421 height 30
click at [396, 362] on select "Choose from Product PLAIN PASTA FILLED PASTA BUTTER (INTERNAL PRODUCTION) BUTTE…" at bounding box center [561, 353] width 421 height 30
select select "0"
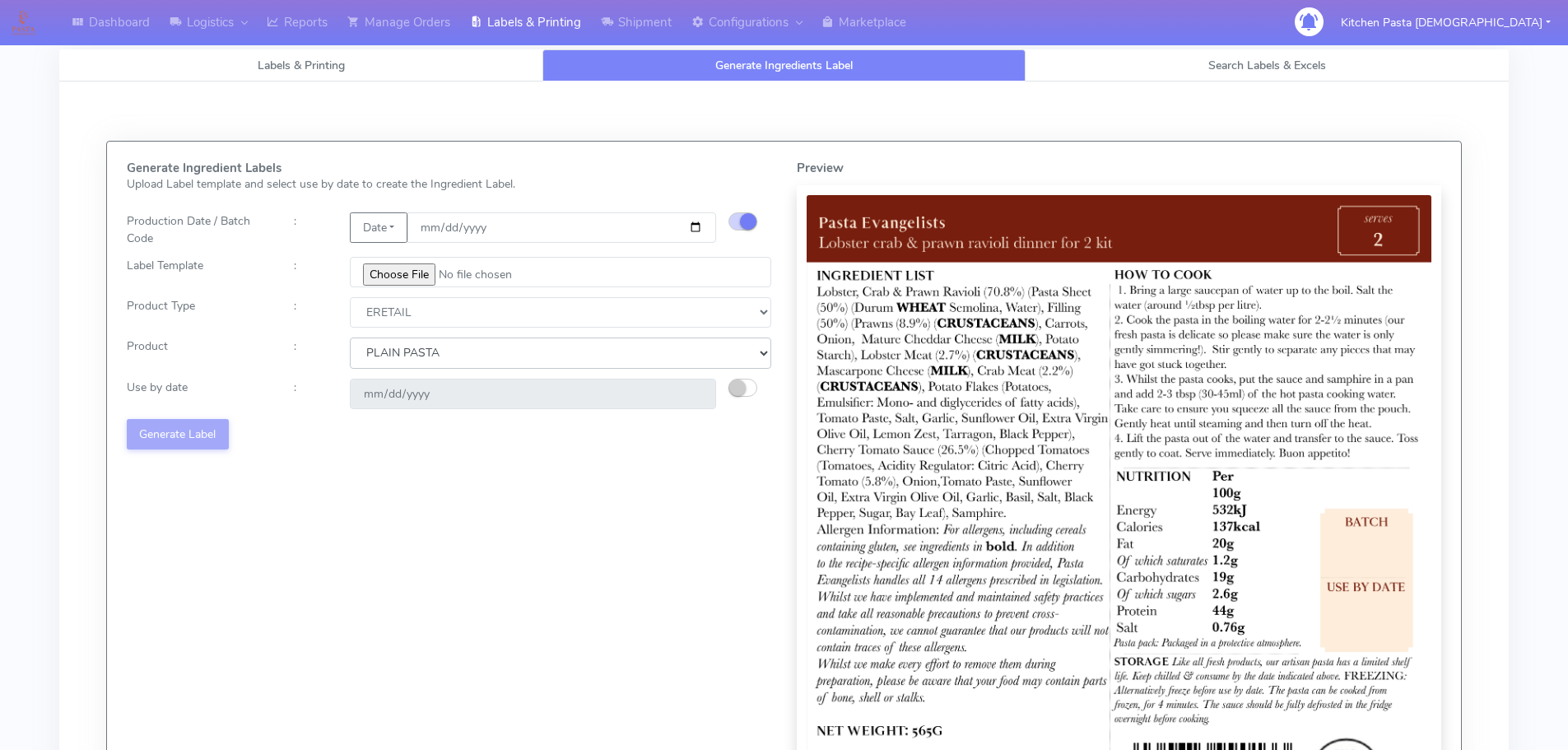
click at [350, 338] on select "Choose from Product PLAIN PASTA FILLED PASTA BUTTER (INTERNAL PRODUCTION) BUTTE…" at bounding box center [561, 353] width 421 height 30
click at [743, 382] on small "button" at bounding box center [738, 388] width 16 height 16
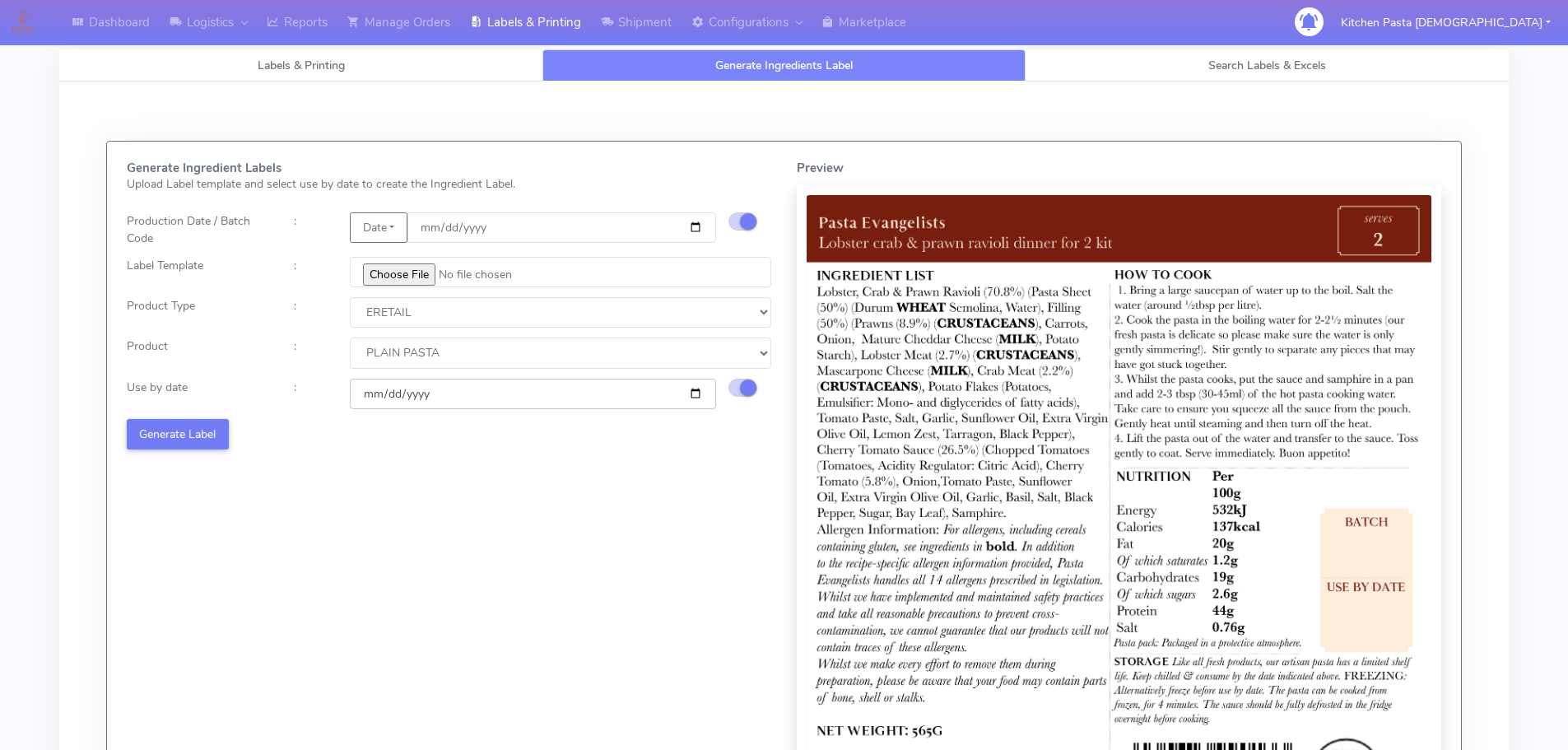
drag, startPoint x: 695, startPoint y: 396, endPoint x: 677, endPoint y: 398, distance: 18.1
click at [695, 396] on input "[DATE]" at bounding box center [533, 394] width 366 height 30
type input "2025-08-29"
click at [198, 423] on button "Generate Label" at bounding box center [178, 434] width 102 height 30
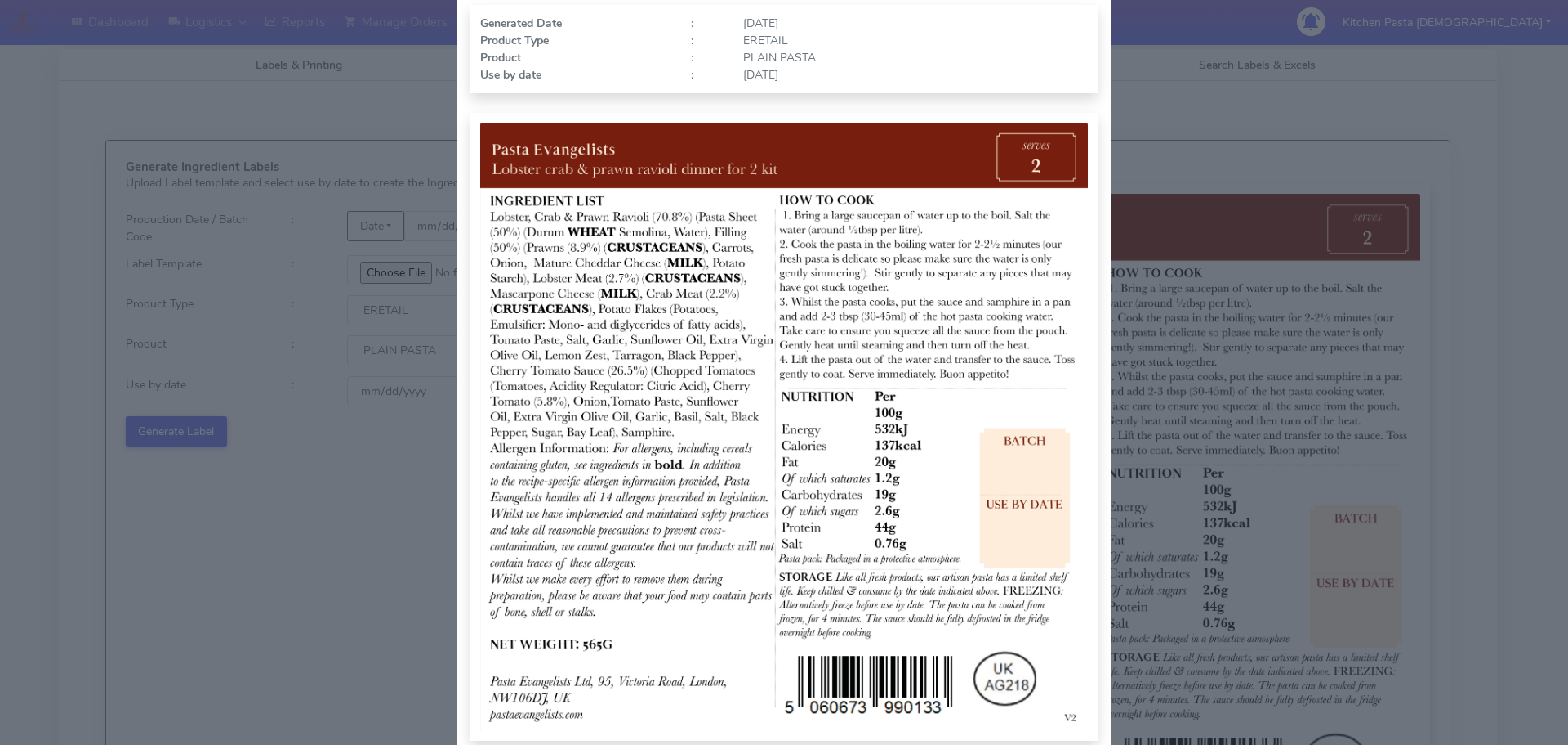
scroll to position [169, 0]
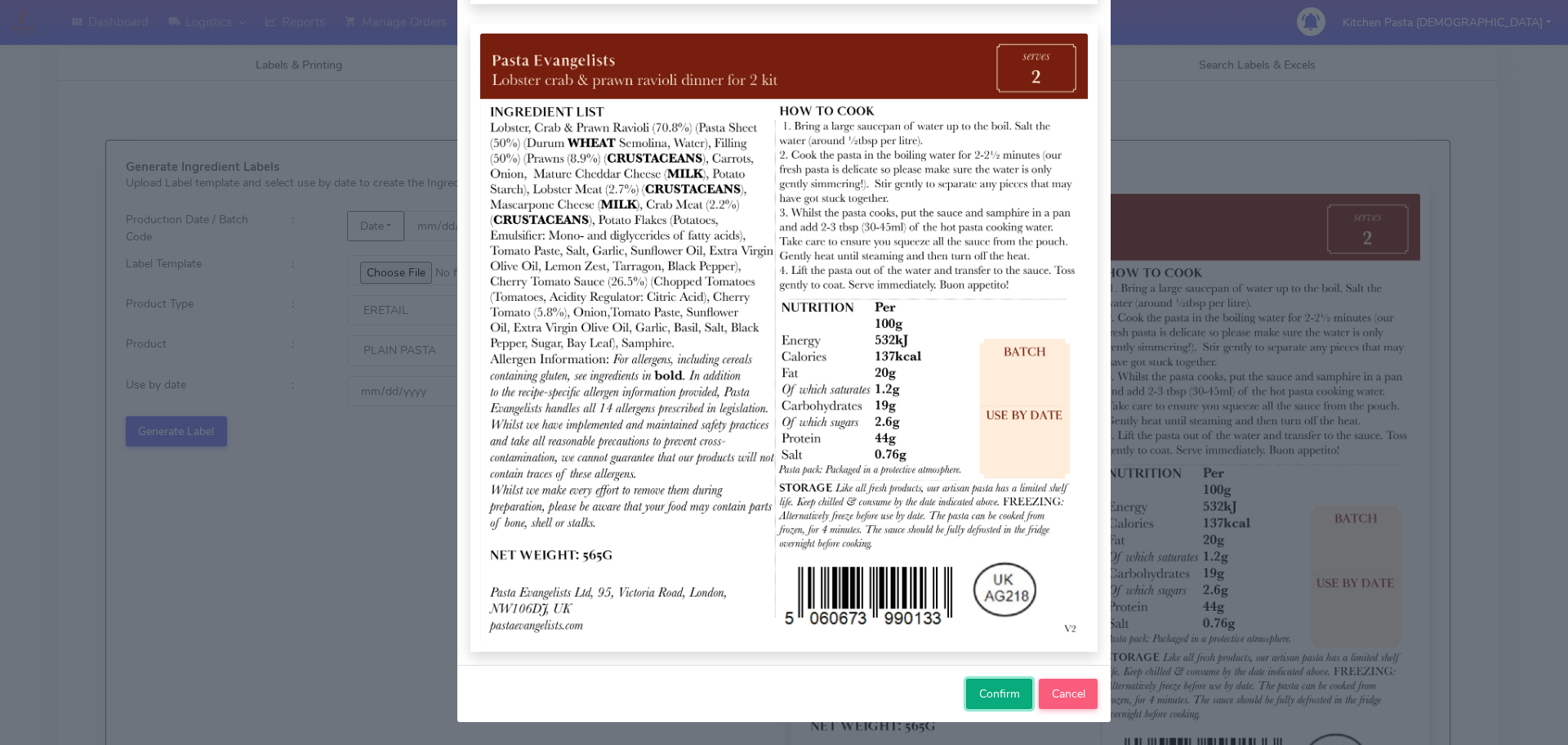
click at [986, 686] on span "Confirm" at bounding box center [1000, 694] width 41 height 16
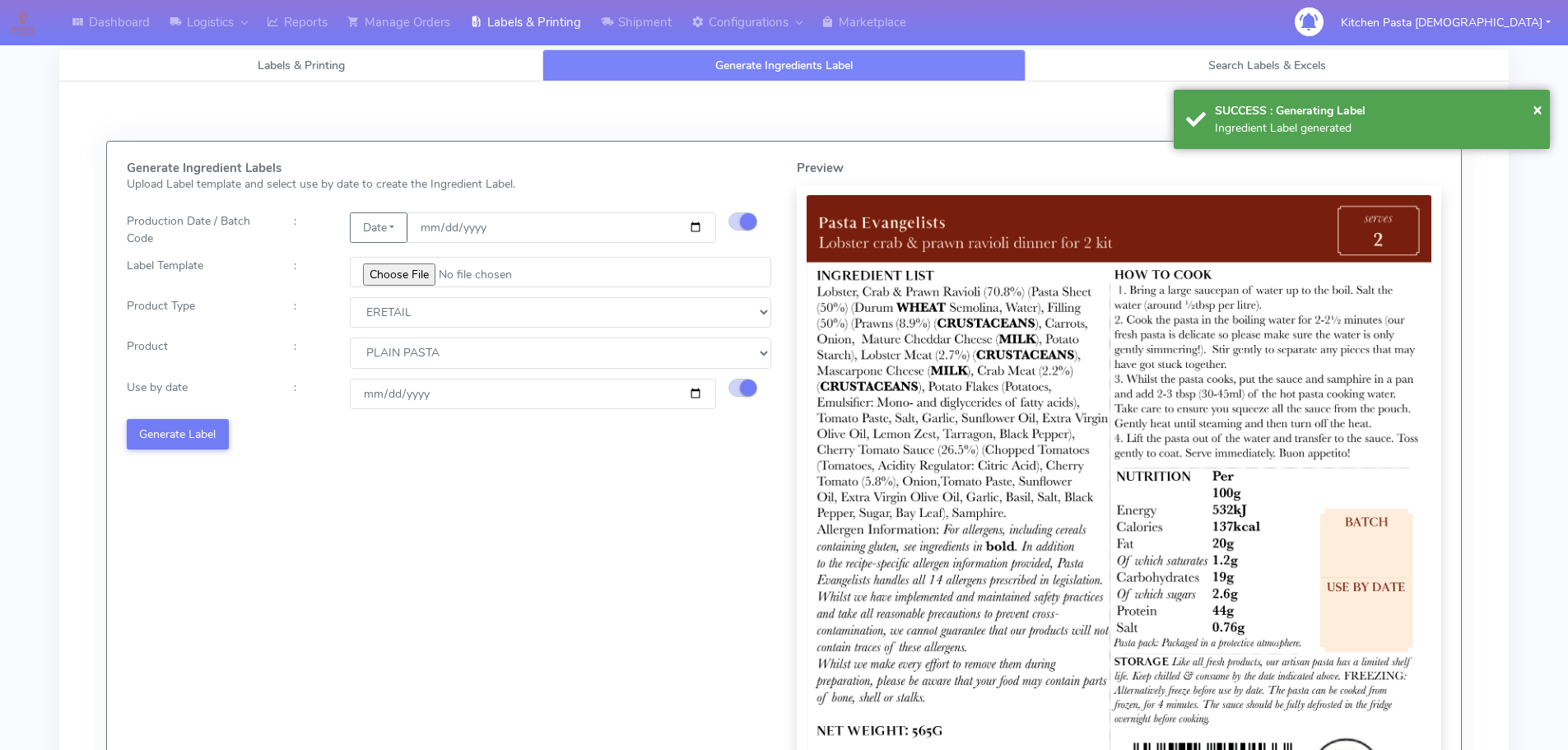
select select
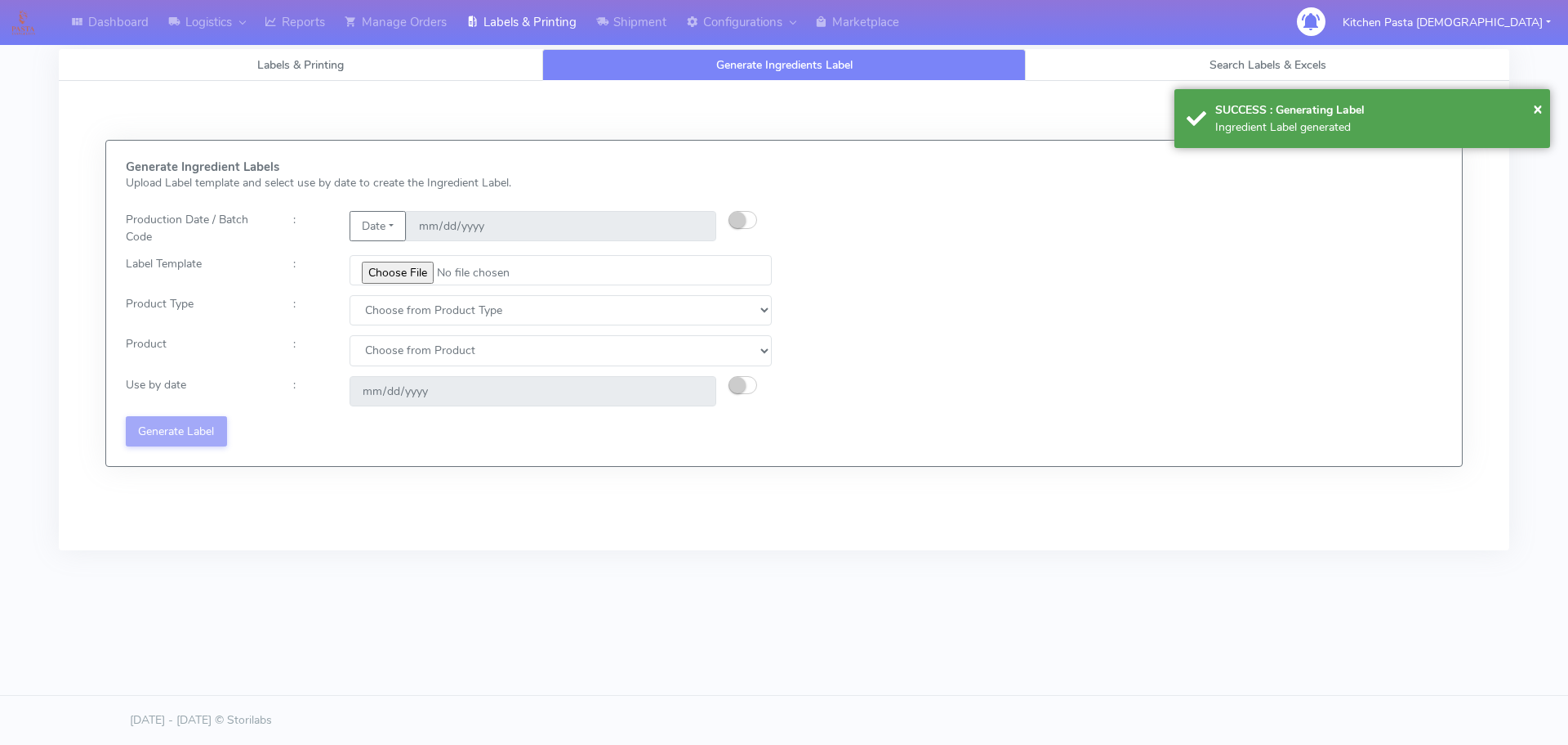
click at [760, 224] on div at bounding box center [756, 228] width 56 height 35
click at [749, 219] on button "button" at bounding box center [743, 220] width 28 height 18
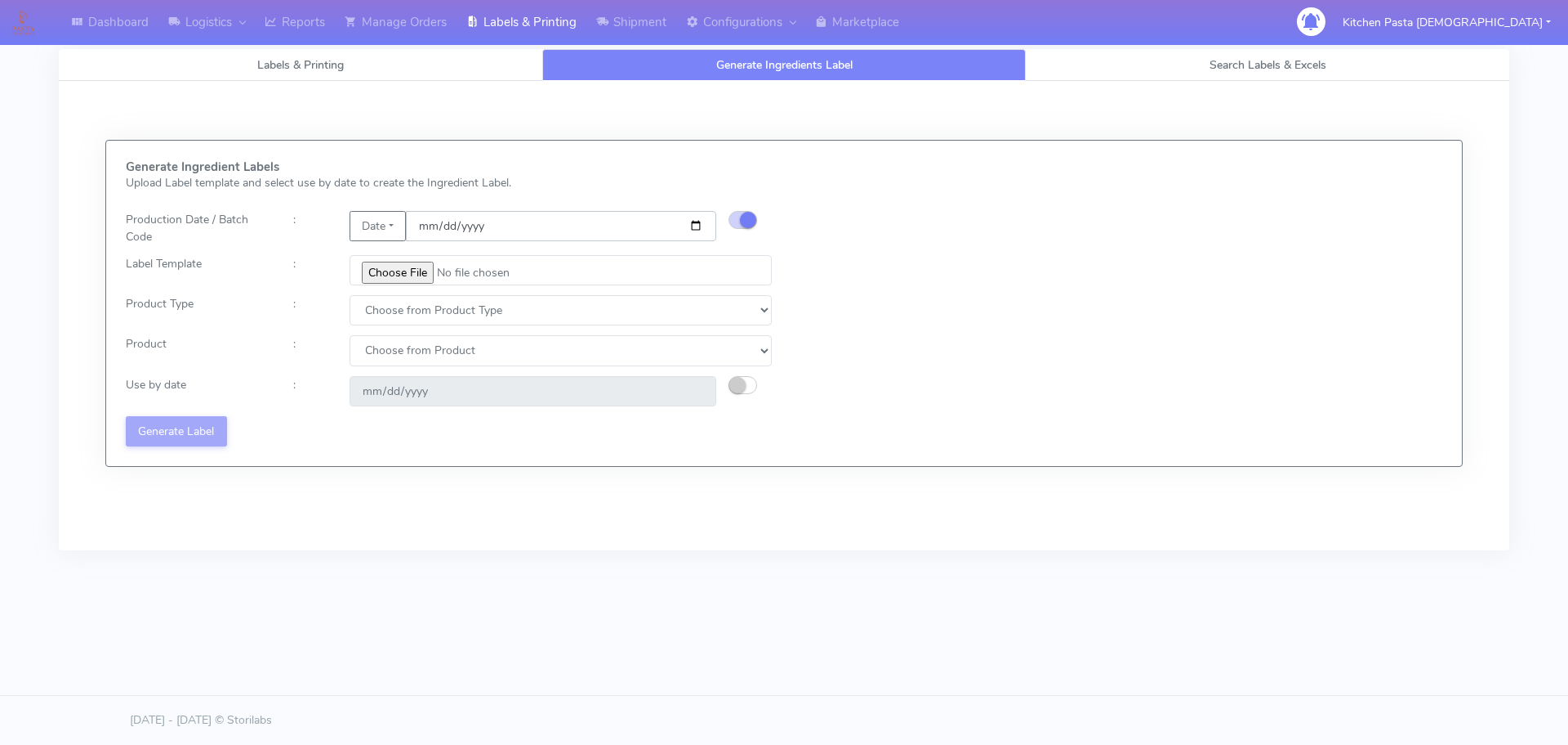
click at [693, 223] on input "date" at bounding box center [561, 226] width 310 height 30
type input "[DATE]"
click at [395, 279] on input "file" at bounding box center [560, 271] width 422 height 30
type input "C:\fakepath\Pasta [DEMOGRAPHIC_DATA] spicy 'nduja mafaldine kit for 2 v5.jpg"
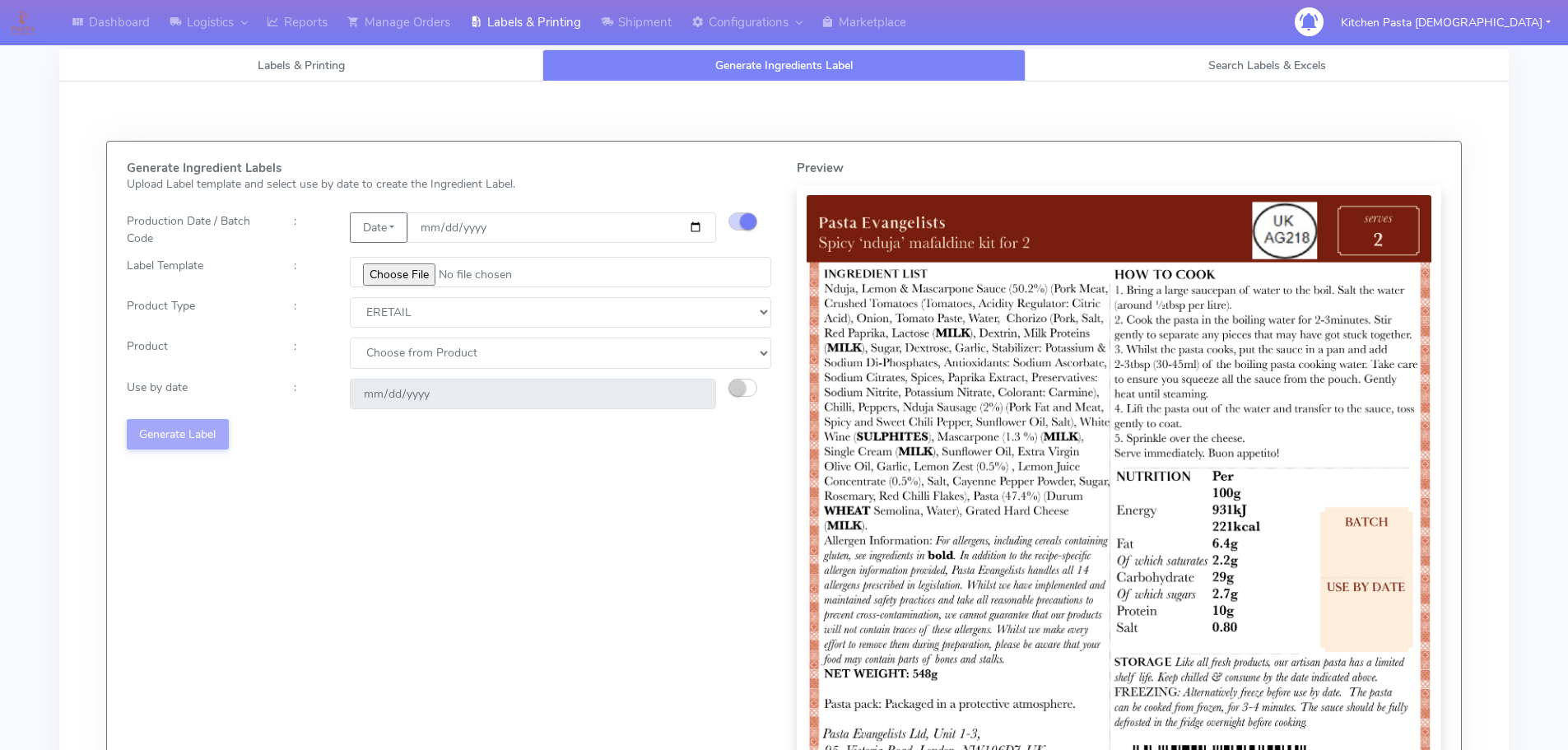
select select "1"
select select "0"
click at [350, 338] on select "Choose from Product PLAIN PASTA FILLED PASTA BUTTER (INTERNAL PRODUCTION) BUTTE…" at bounding box center [561, 353] width 421 height 30
click at [745, 383] on small "button" at bounding box center [738, 388] width 16 height 16
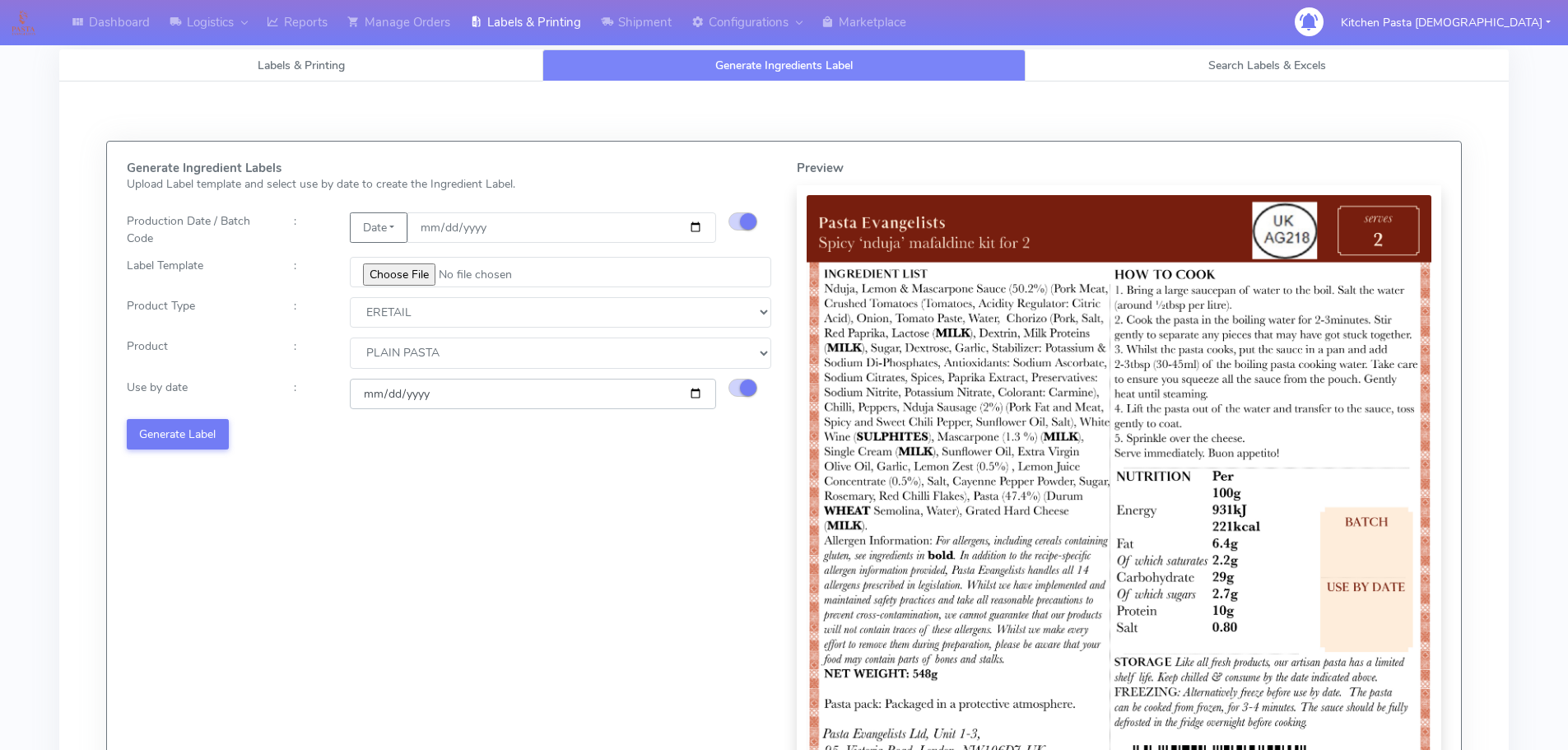
click at [690, 396] on input "[DATE]" at bounding box center [533, 394] width 366 height 30
click at [692, 395] on input "[DATE]" at bounding box center [533, 394] width 366 height 30
type input "[DATE]"
click at [171, 436] on button "Generate Label" at bounding box center [178, 434] width 102 height 30
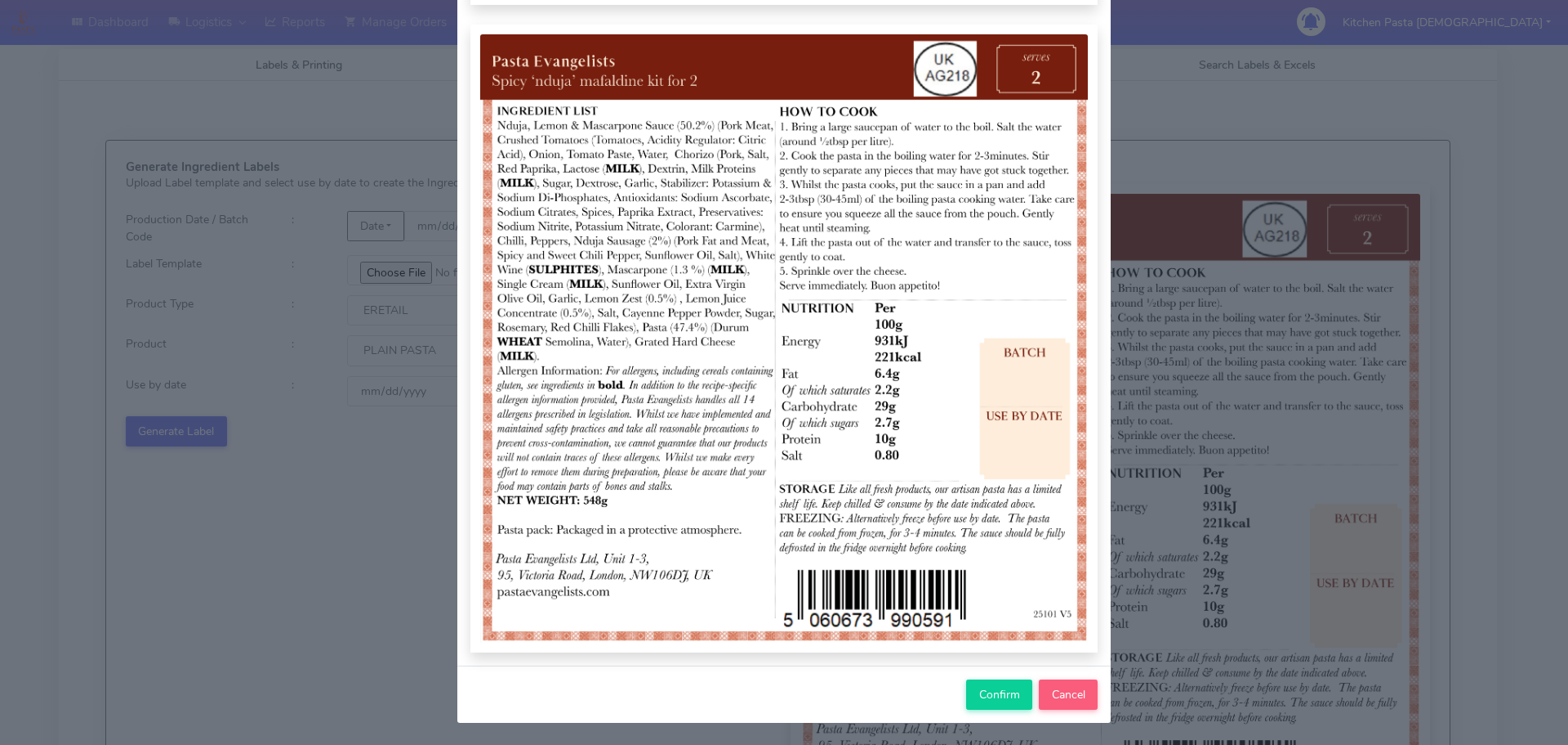
scroll to position [169, 0]
click at [980, 691] on span "Confirm" at bounding box center [1000, 694] width 41 height 16
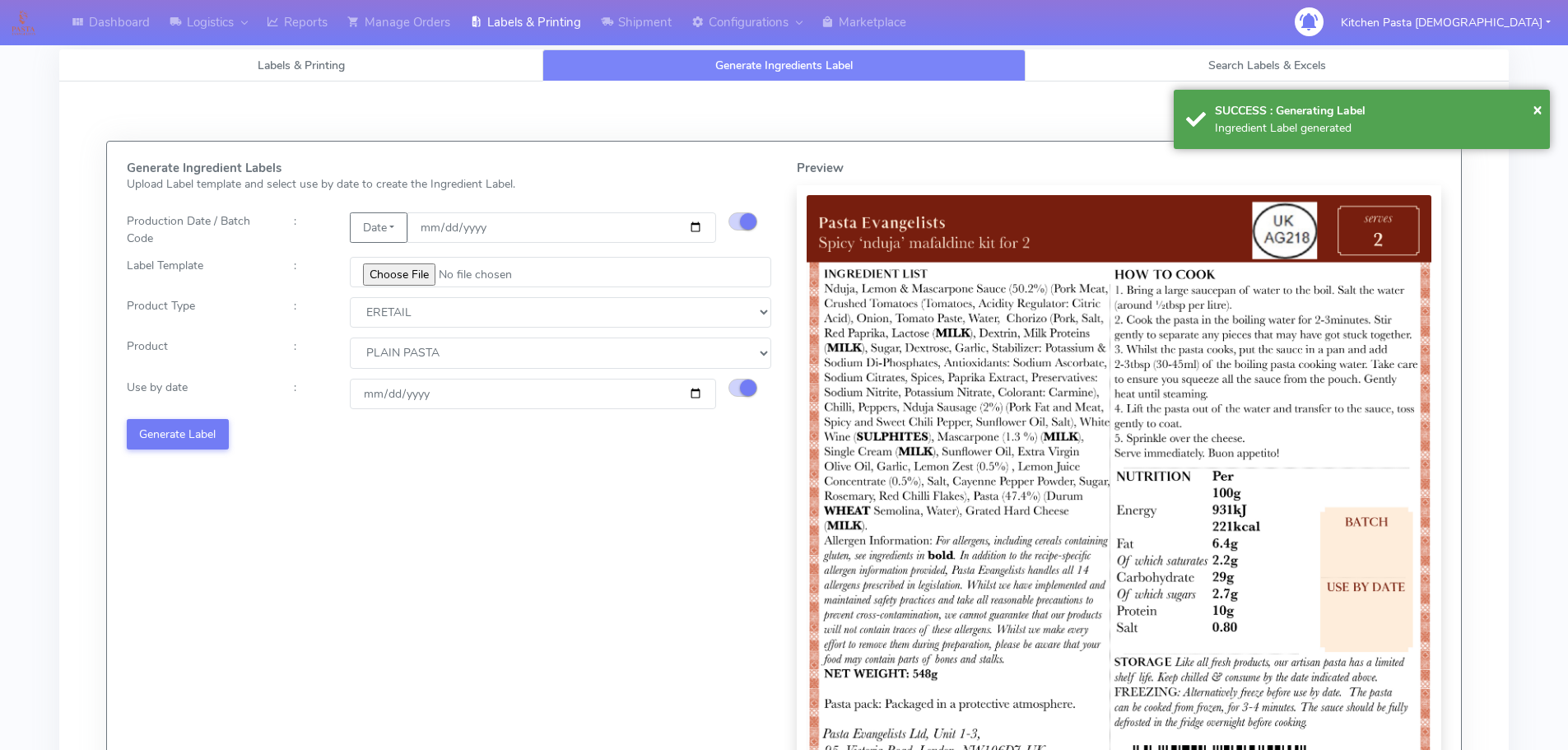
select select
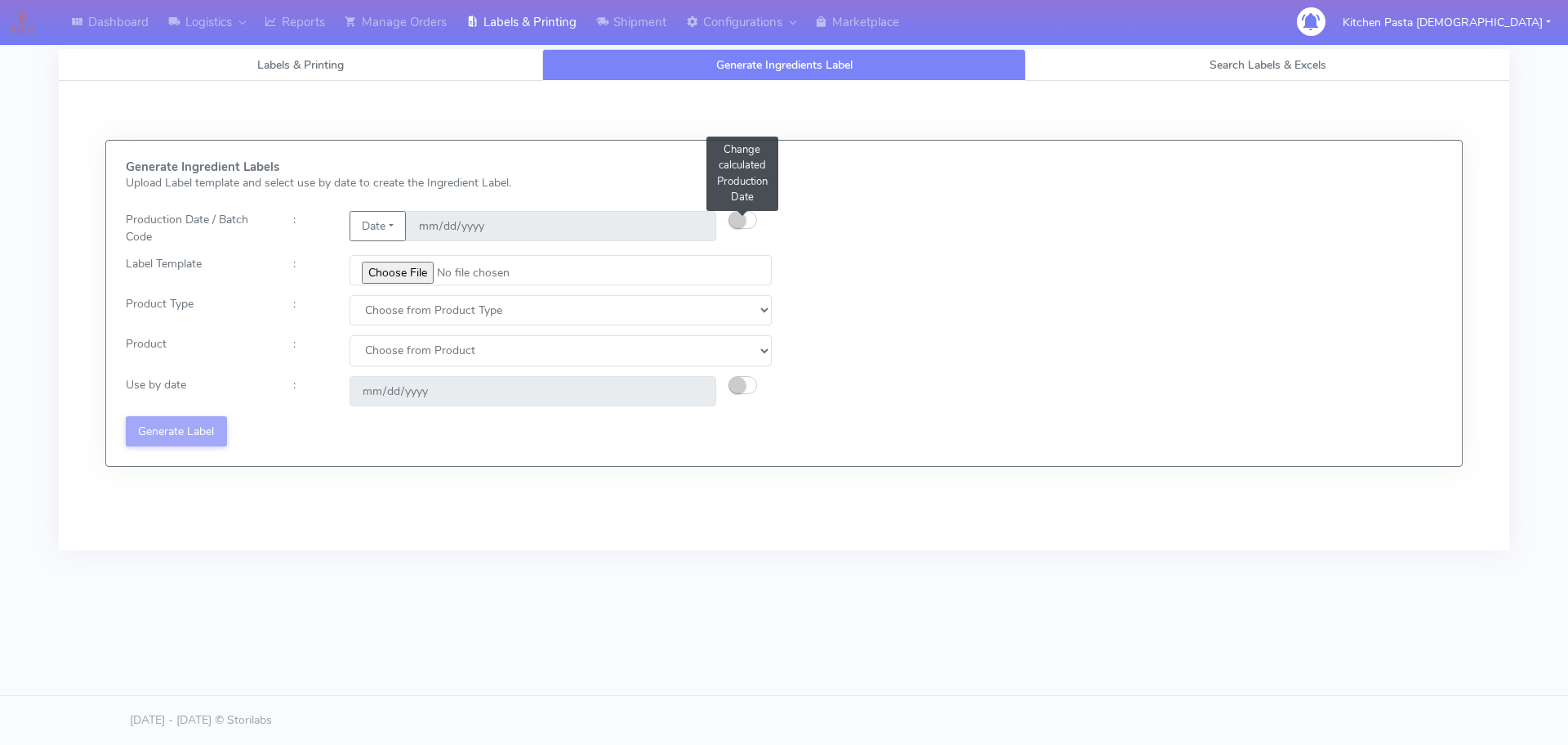
click at [749, 225] on button "button" at bounding box center [743, 220] width 28 height 18
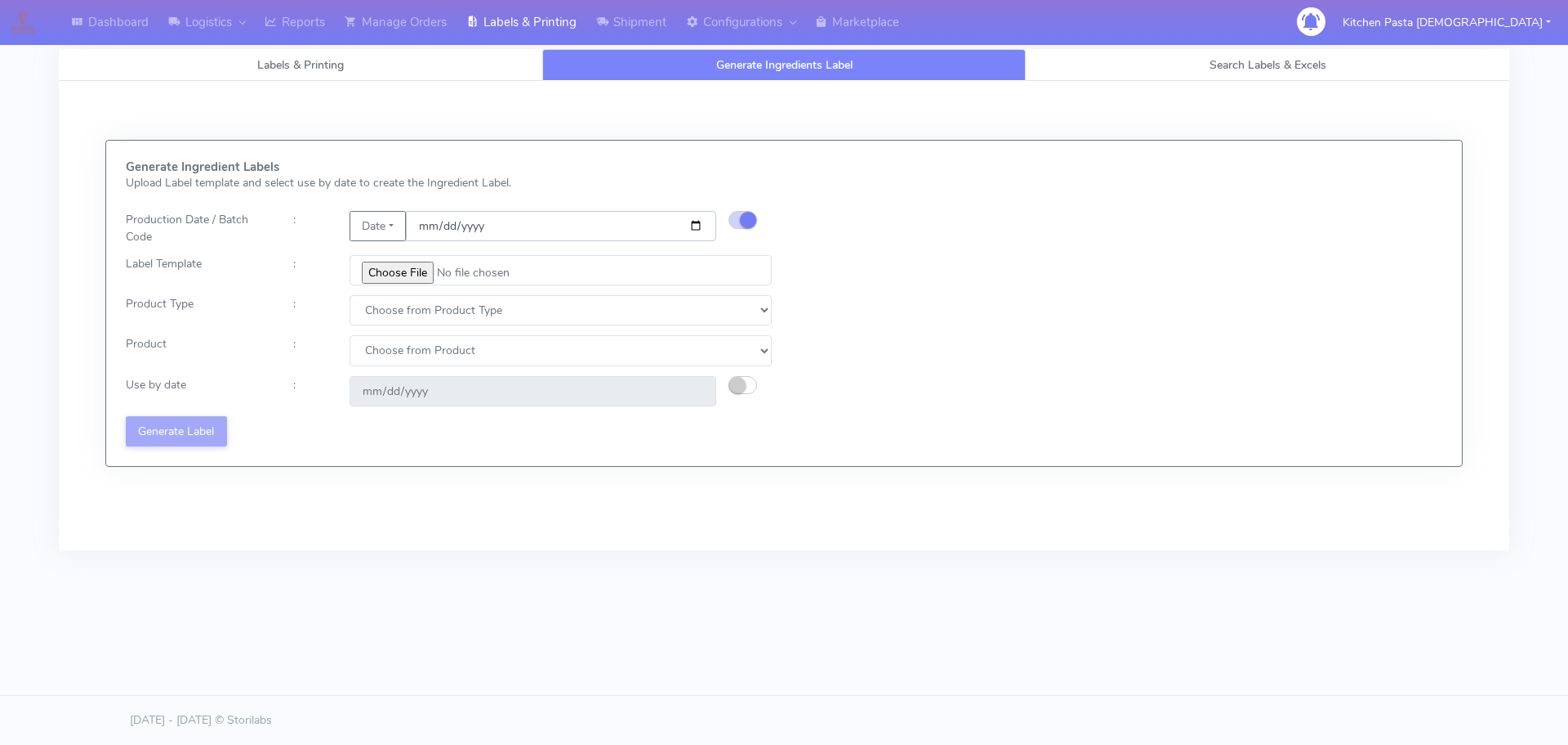
click at [690, 229] on input "date" at bounding box center [561, 226] width 310 height 30
type input "[DATE]"
click at [376, 273] on input "file" at bounding box center [560, 271] width 422 height 30
type input "C:\fakepath\Pasta Evangelists Carbonara Spaghetti dinner kit for 2 v4.jpg"
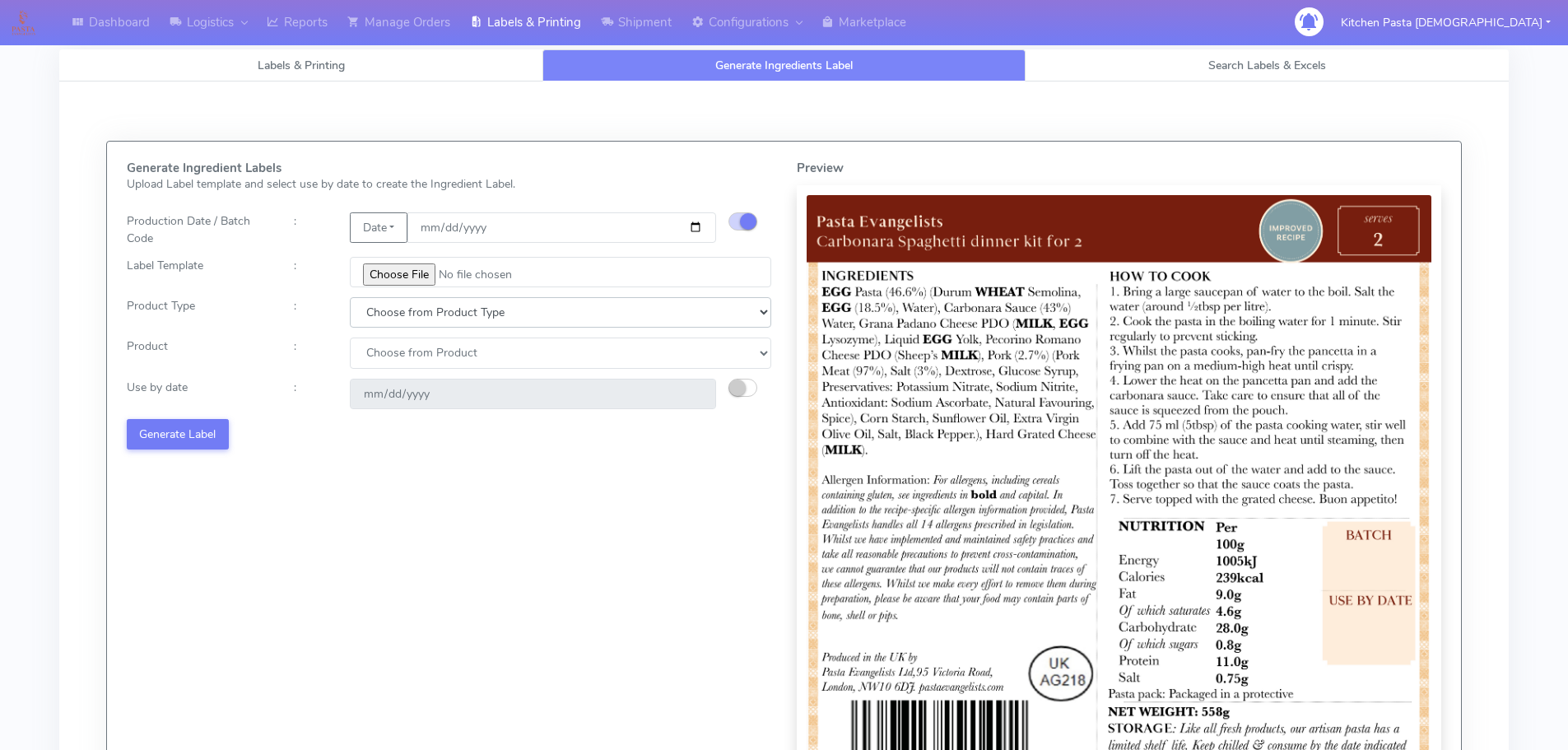
drag, startPoint x: 459, startPoint y: 312, endPoint x: 438, endPoint y: 327, distance: 25.8
click at [459, 312] on select "Choose from Product Type ECOM ERETAIL CIRCULAR CIRC_DESERTS LASAGNE" at bounding box center [561, 312] width 421 height 30
select select "1"
click at [350, 297] on select "Choose from Product Type ECOM ERETAIL CIRCULAR CIRC_DESERTS LASAGNE" at bounding box center [561, 312] width 421 height 30
select select
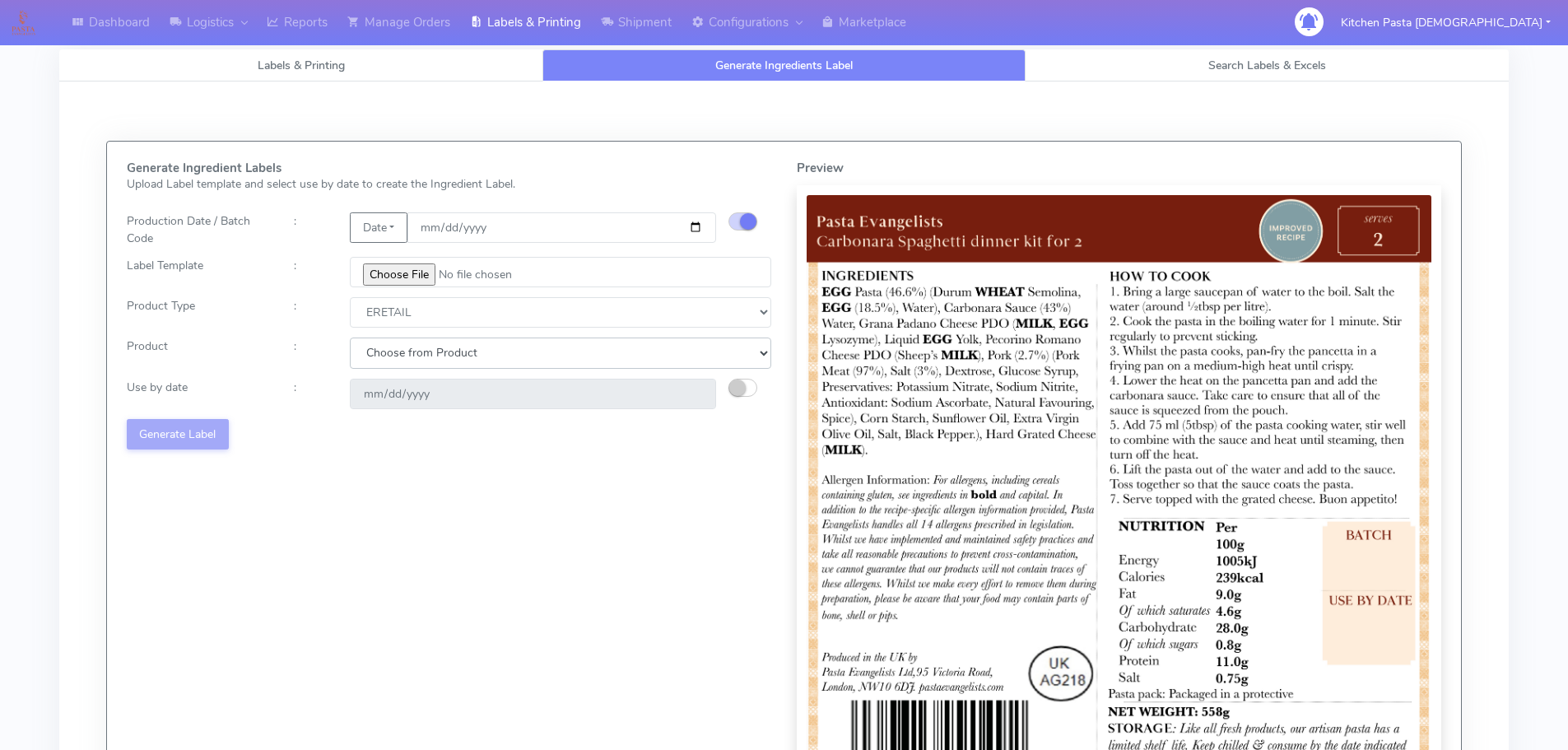
click at [409, 362] on select "Choose from Product PLAIN PASTA FILLED PASTA BUTTER (INTERNAL PRODUCTION) BUTTE…" at bounding box center [561, 353] width 421 height 30
select select "0"
click at [350, 338] on select "Choose from Product PLAIN PASTA FILLED PASTA BUTTER (INTERNAL PRODUCTION) BUTTE…" at bounding box center [561, 353] width 421 height 30
click at [744, 376] on div "Generate Ingredient Labels Upload Label template and select use by date to crea…" at bounding box center [449, 496] width 670 height 668
click at [732, 388] on small "button" at bounding box center [738, 388] width 16 height 16
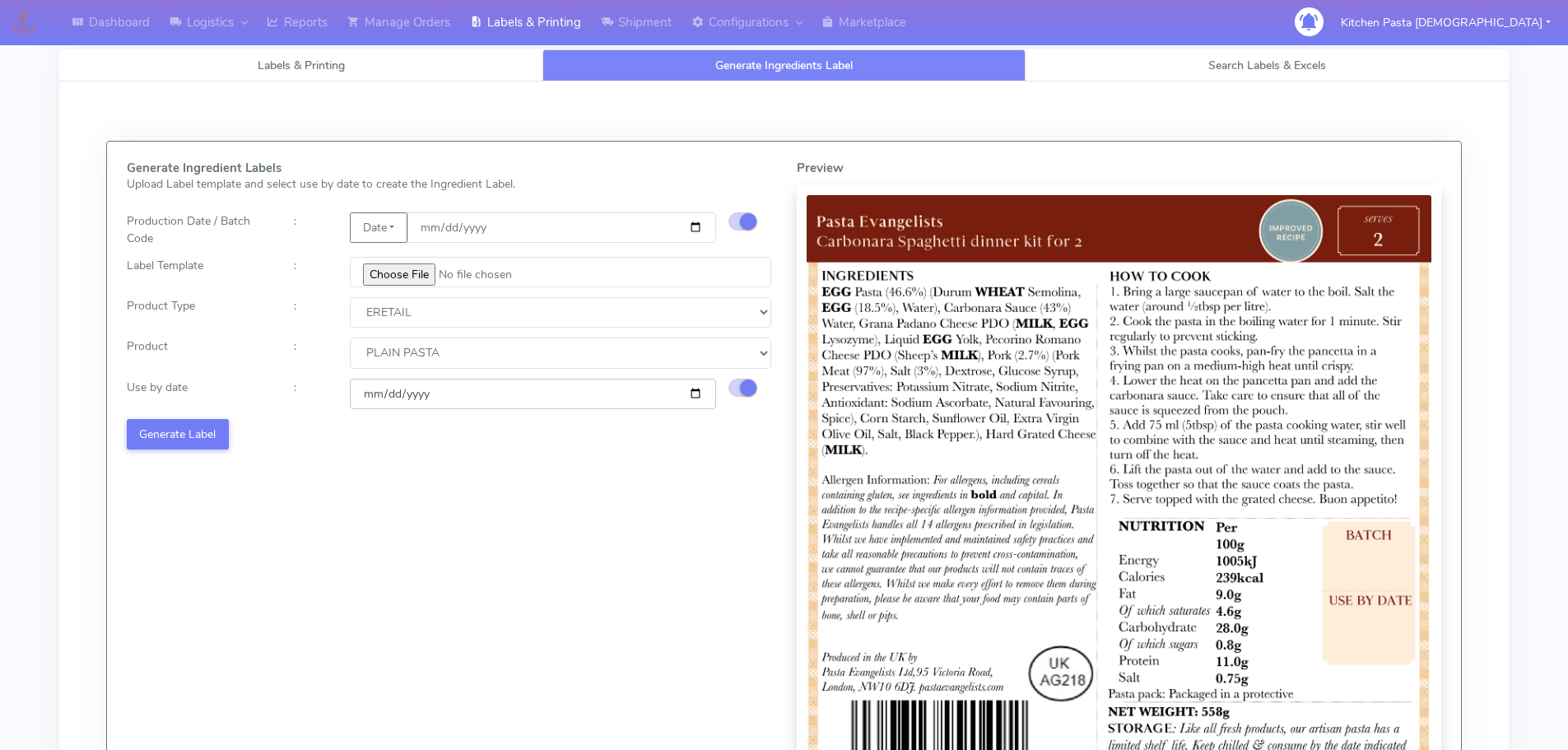
click at [694, 391] on input "[DATE]" at bounding box center [533, 394] width 366 height 30
type input "[DATE]"
click at [208, 435] on button "Generate Label" at bounding box center [178, 434] width 102 height 30
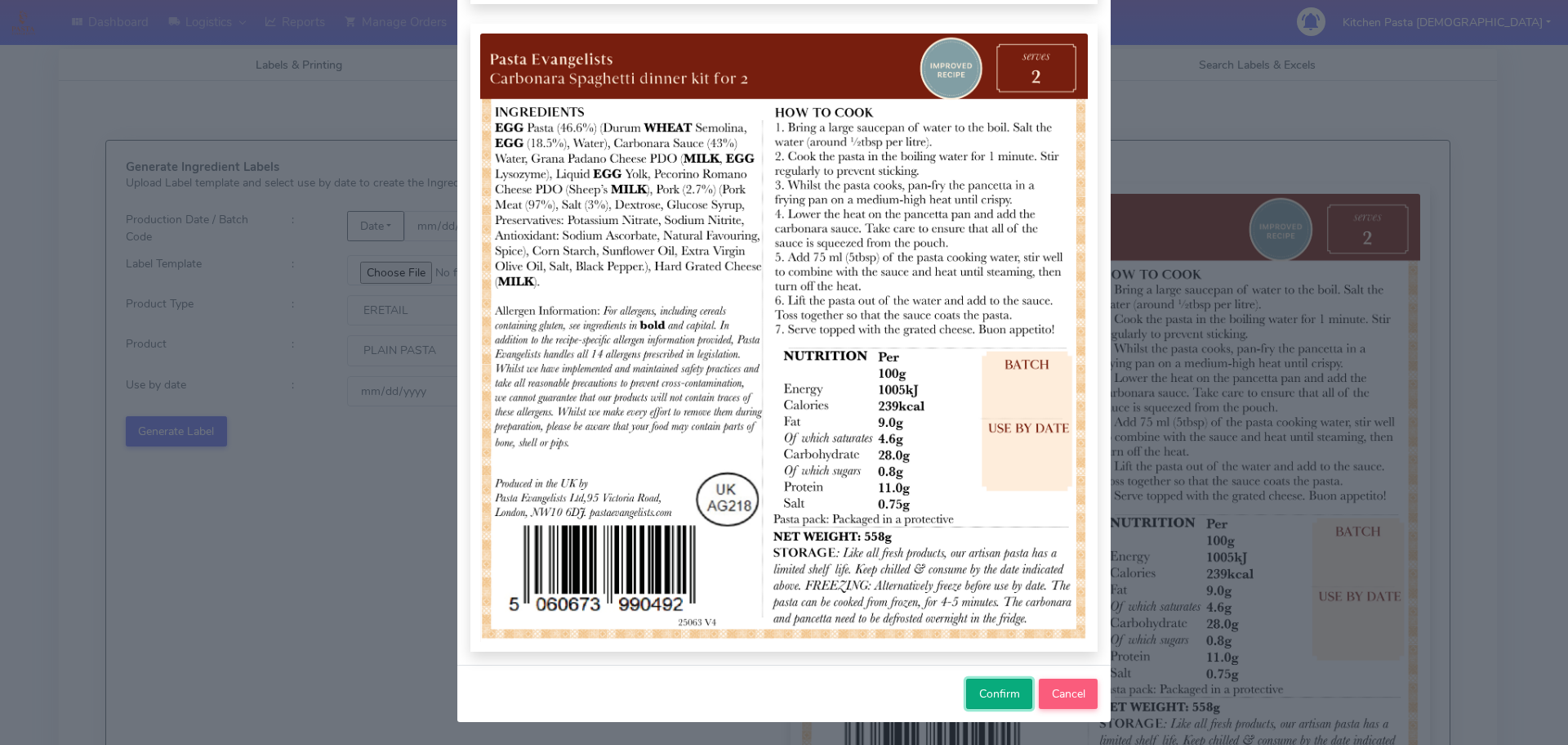
click at [1002, 688] on span "Confirm" at bounding box center [1000, 694] width 41 height 16
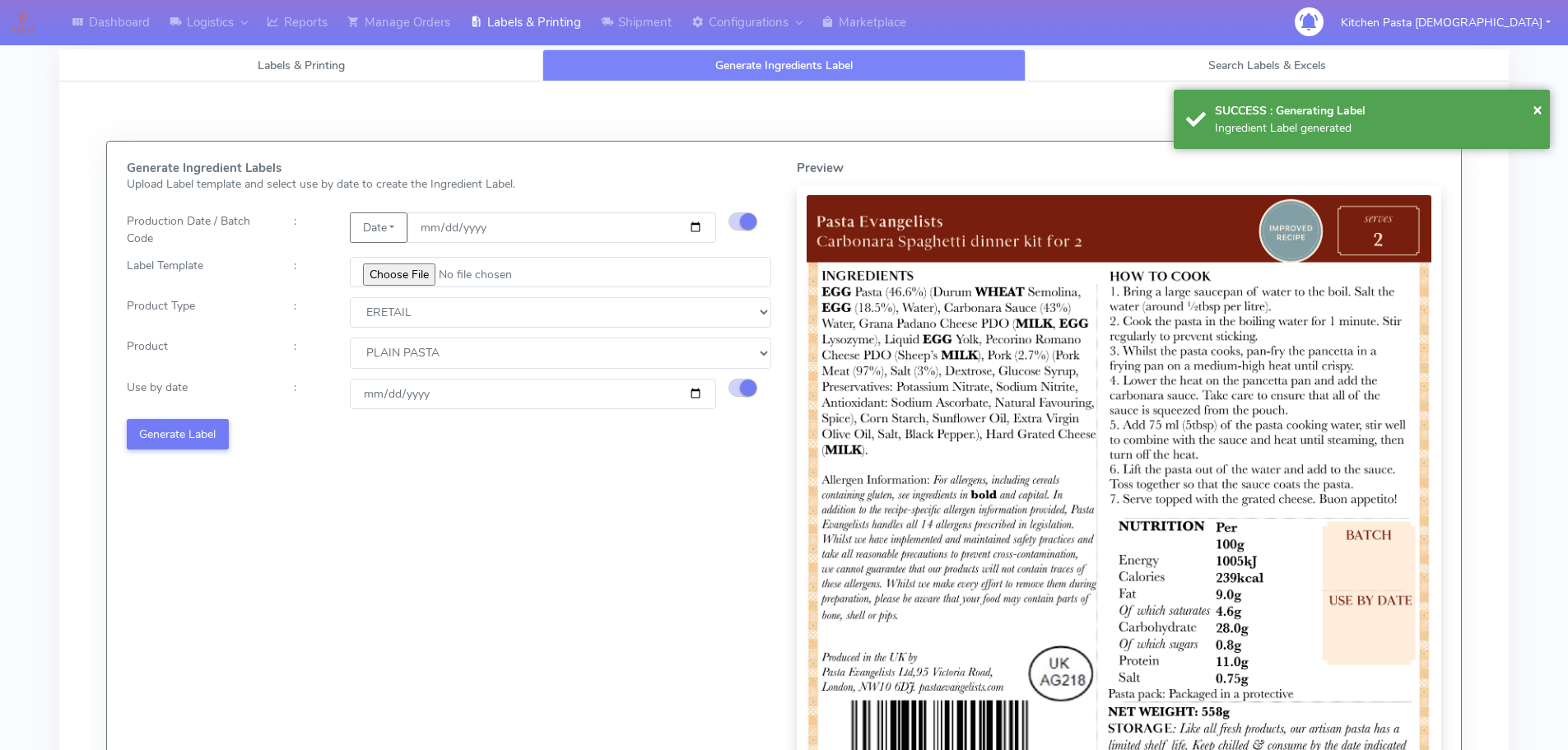
select select
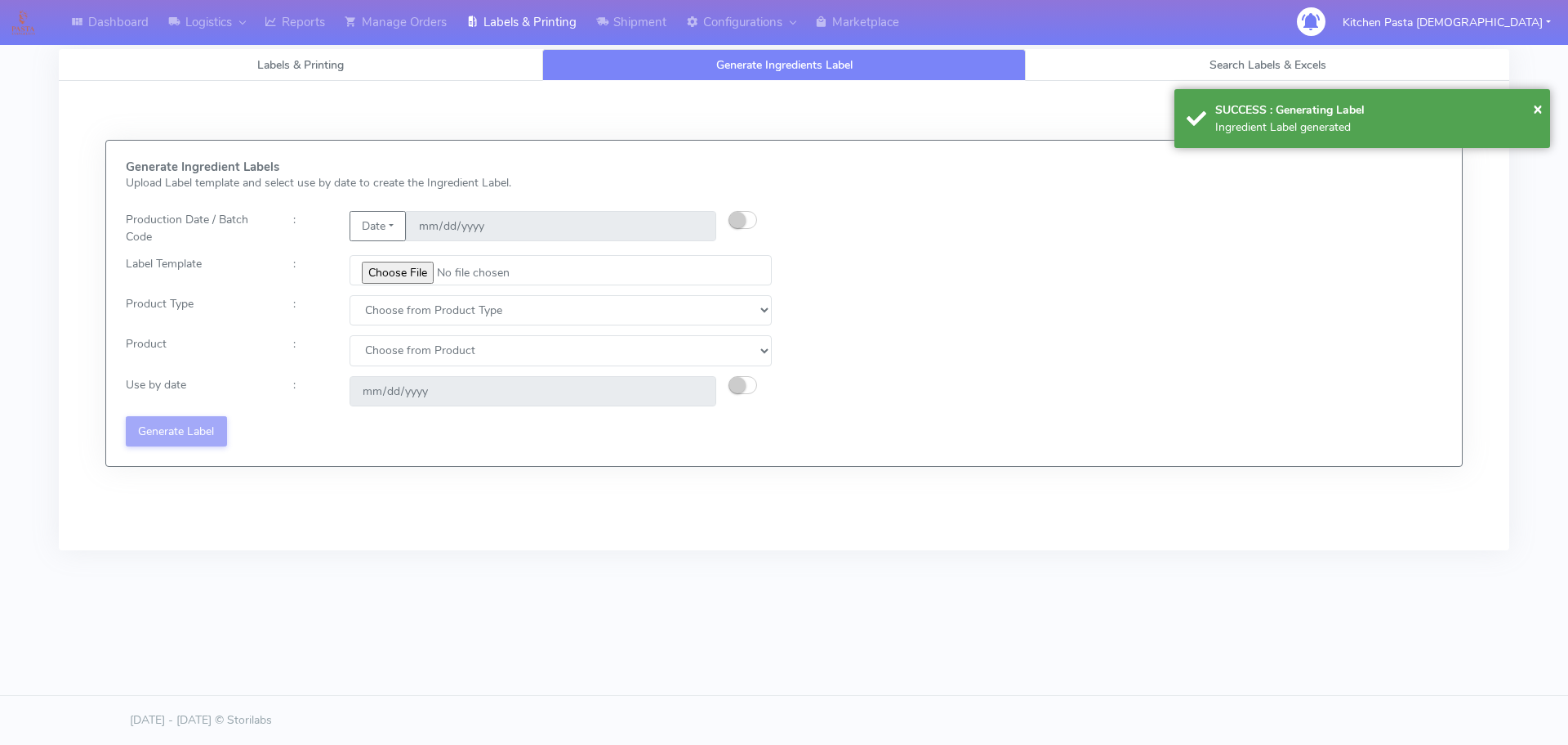
click at [965, 177] on div "Generate Ingredient Labels Upload Label template and select use by date to crea…" at bounding box center [784, 303] width 1341 height 286
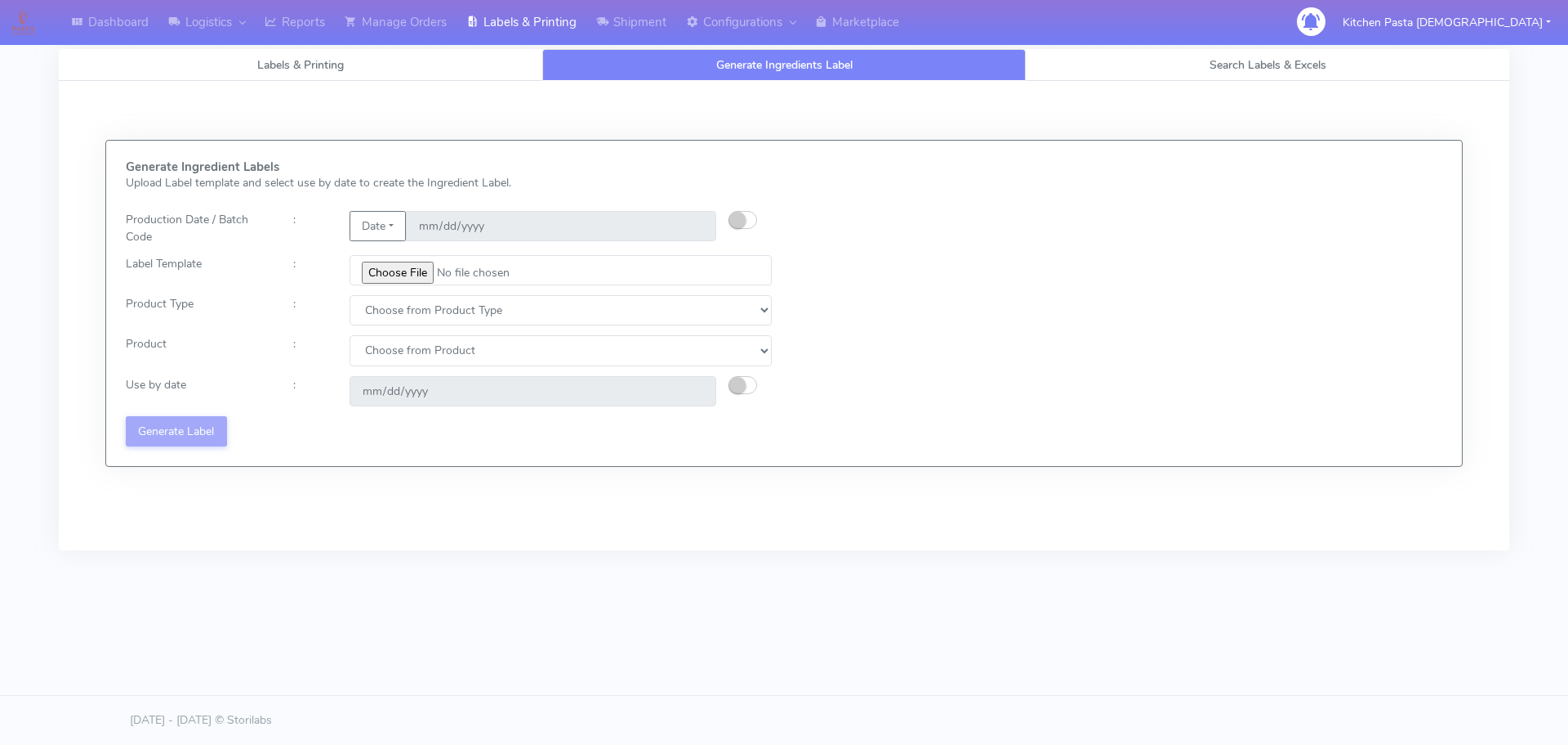
click at [639, 165] on h5 "Generate Ingredient Labels" at bounding box center [449, 168] width 646 height 14
drag, startPoint x: 305, startPoint y: 15, endPoint x: 352, endPoint y: 15, distance: 47.0
click at [305, 15] on link "Reports" at bounding box center [295, 22] width 80 height 45
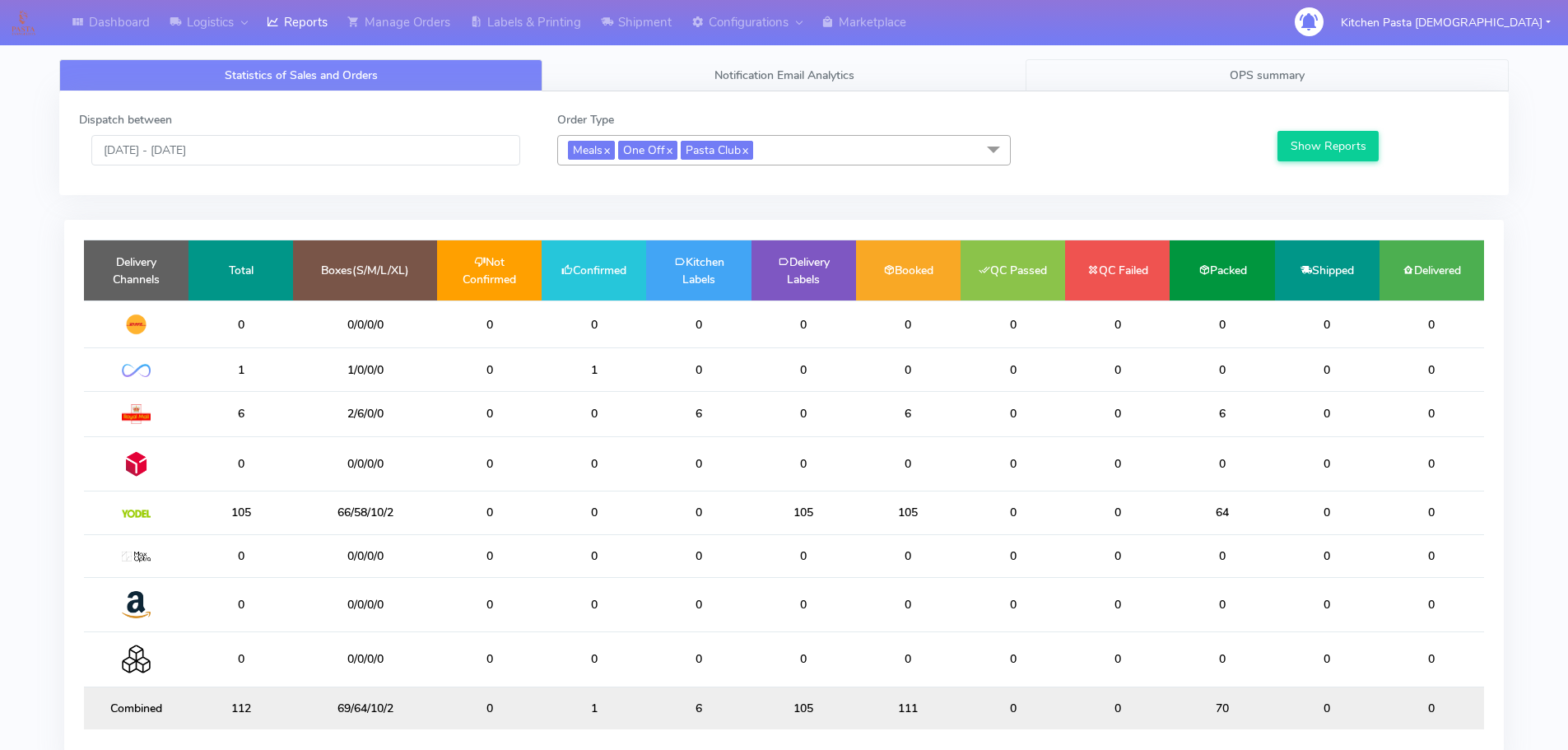
click at [1310, 88] on link "OPS summary" at bounding box center [1266, 75] width 483 height 32
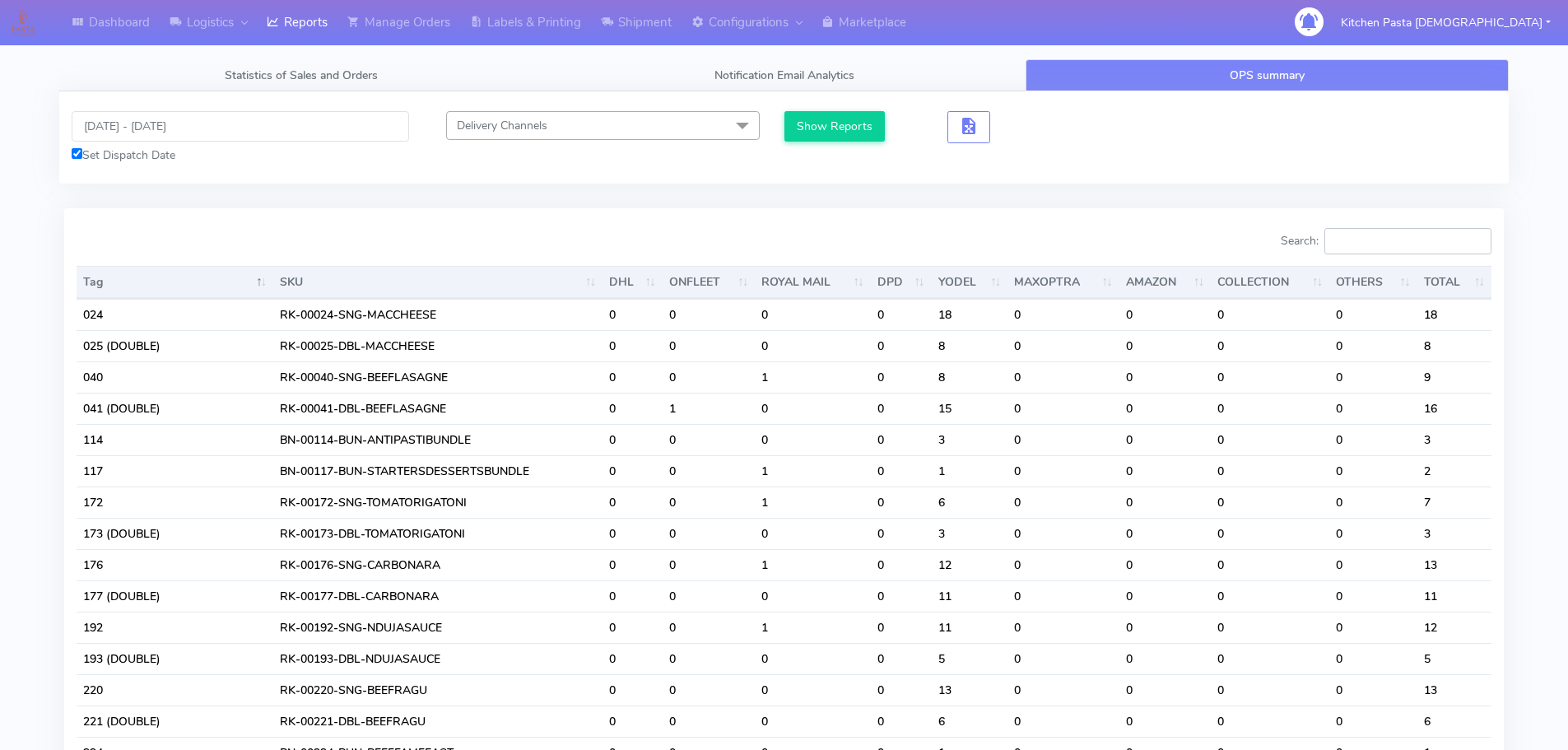
click at [1405, 244] on input "Search:" at bounding box center [1407, 240] width 167 height 26
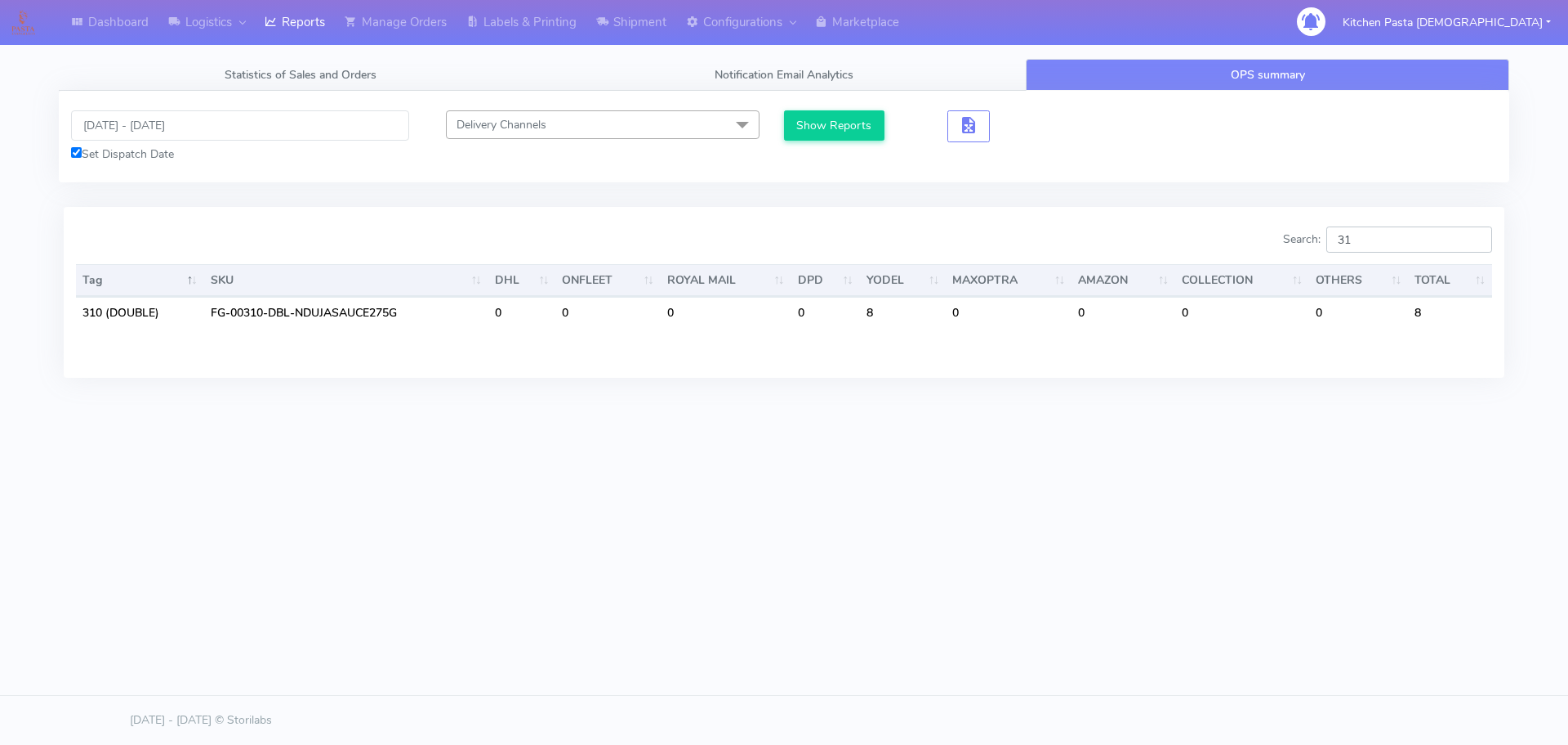
type input "3"
click at [923, 583] on div "Dashboard Logistics [GEOGRAPHIC_DATA] Logistics Reports Manage Orders Labels & …" at bounding box center [784, 298] width 1568 height 596
click at [1390, 234] on input "312" at bounding box center [1409, 239] width 166 height 26
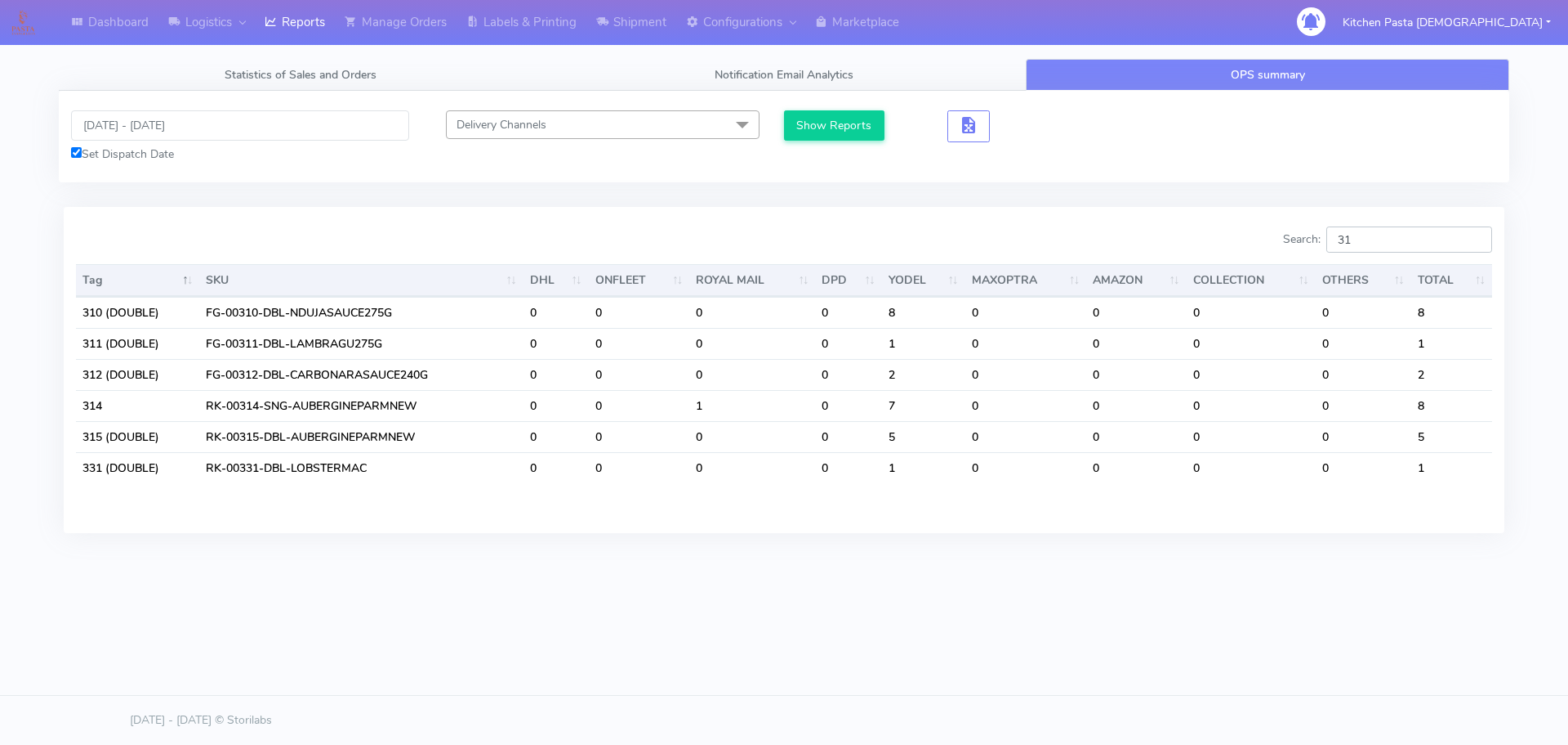
type input "3"
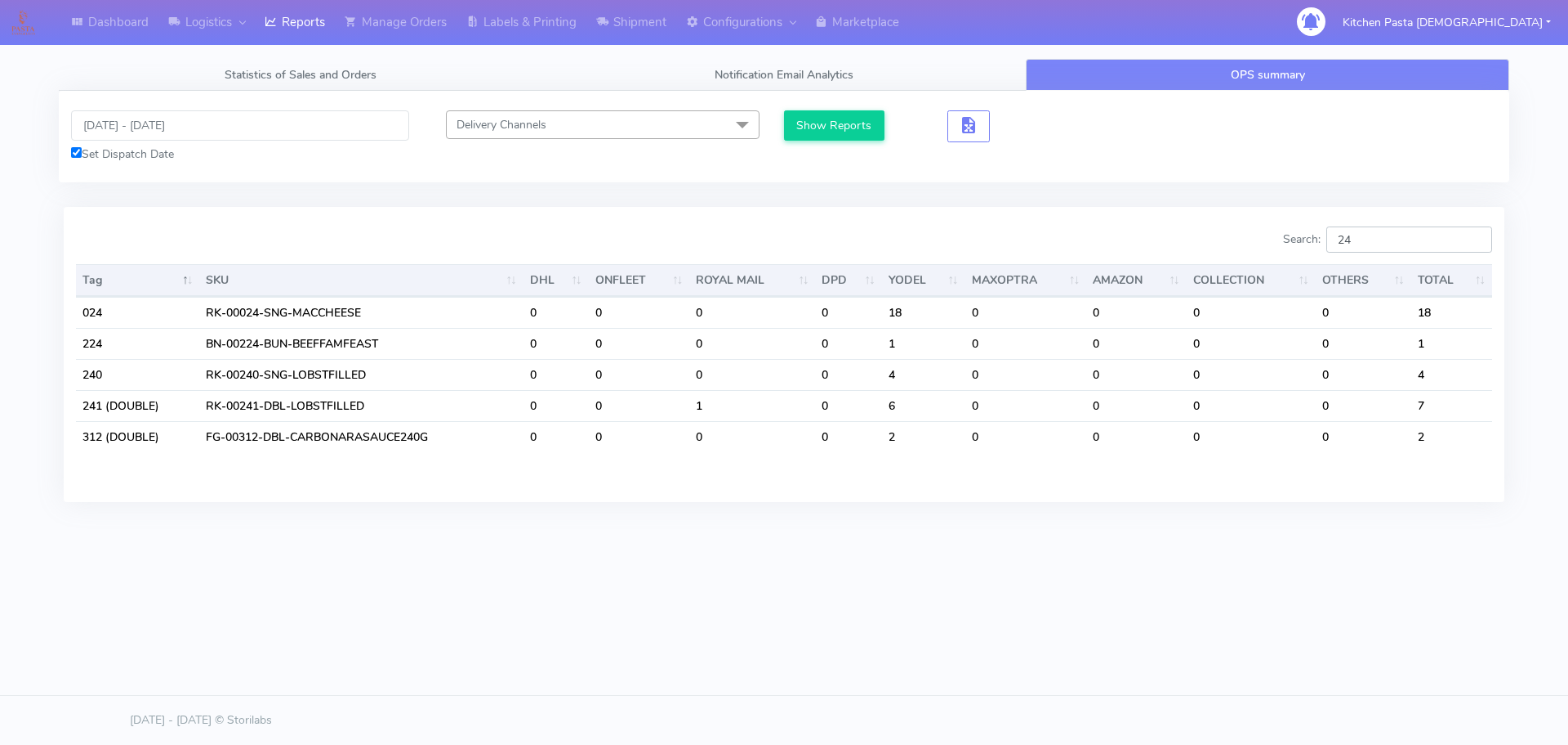
type input "2"
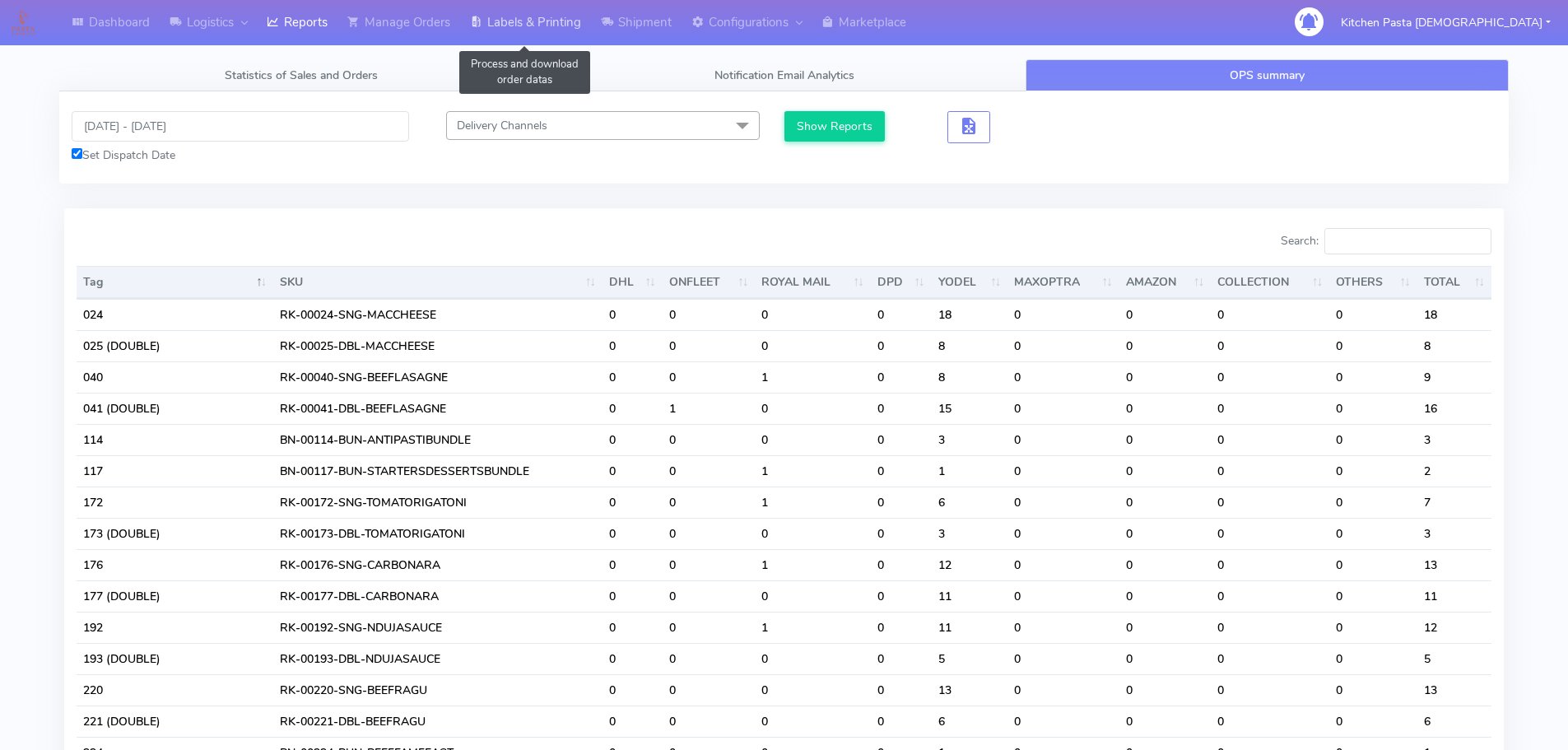
click at [544, 22] on link "Labels & Printing" at bounding box center [525, 22] width 131 height 46
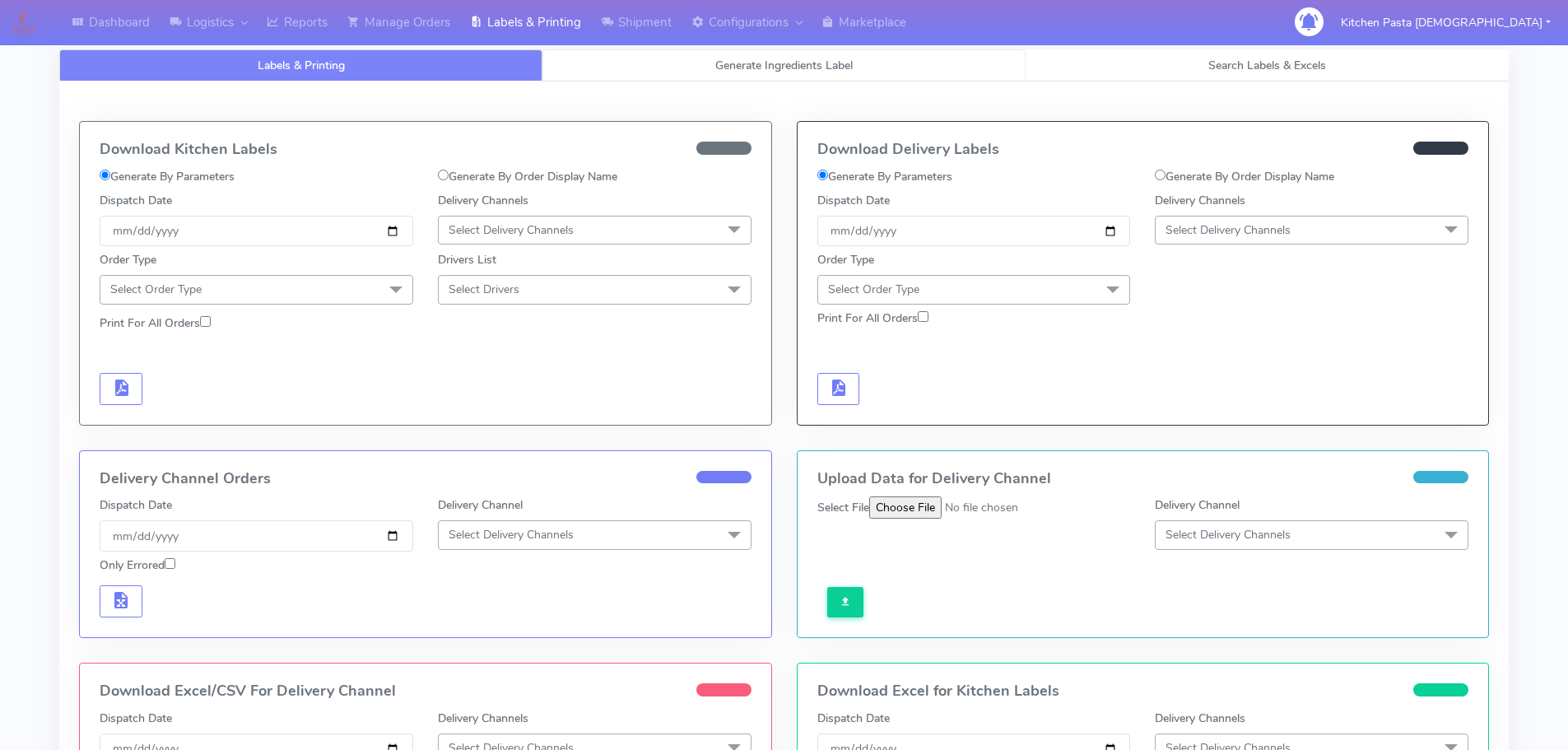
click at [625, 66] on link "Generate Ingredients Label" at bounding box center [783, 65] width 483 height 32
select select
